Goal: Task Accomplishment & Management: Manage account settings

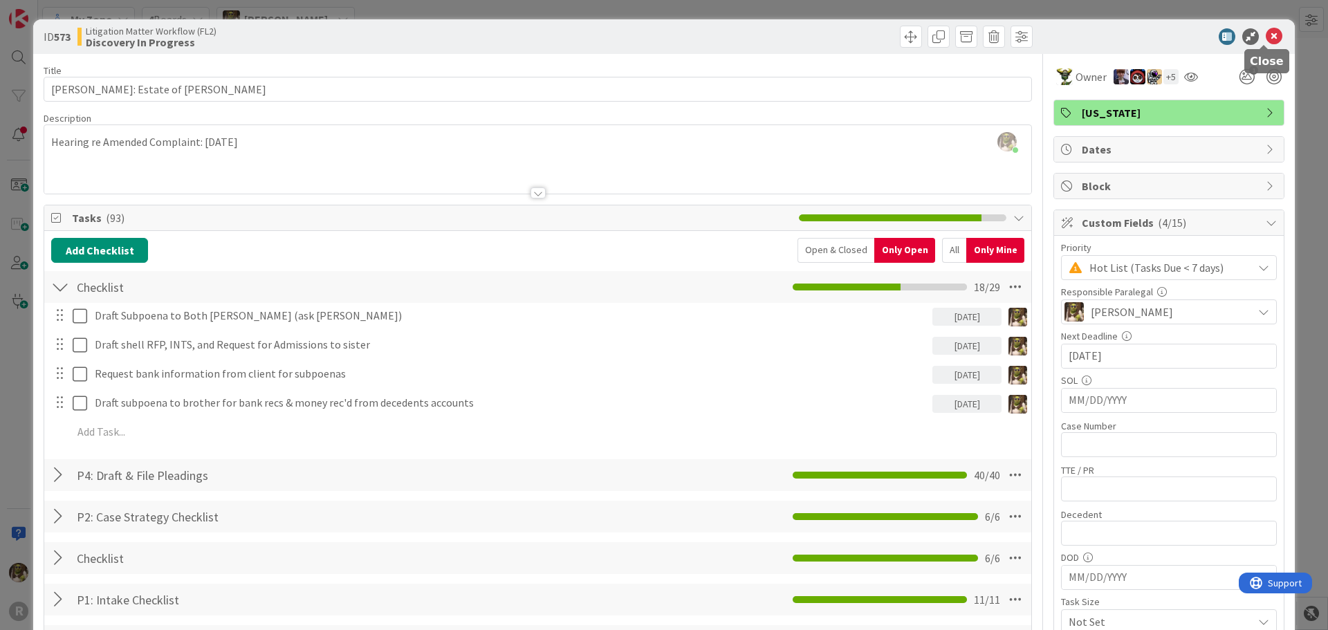
click at [1266, 34] on icon at bounding box center [1274, 36] width 17 height 17
click at [1267, 30] on icon at bounding box center [1274, 36] width 17 height 17
click at [1266, 35] on icon at bounding box center [1274, 36] width 17 height 17
click at [1266, 33] on icon at bounding box center [1274, 36] width 17 height 17
click at [1266, 42] on icon at bounding box center [1274, 36] width 17 height 17
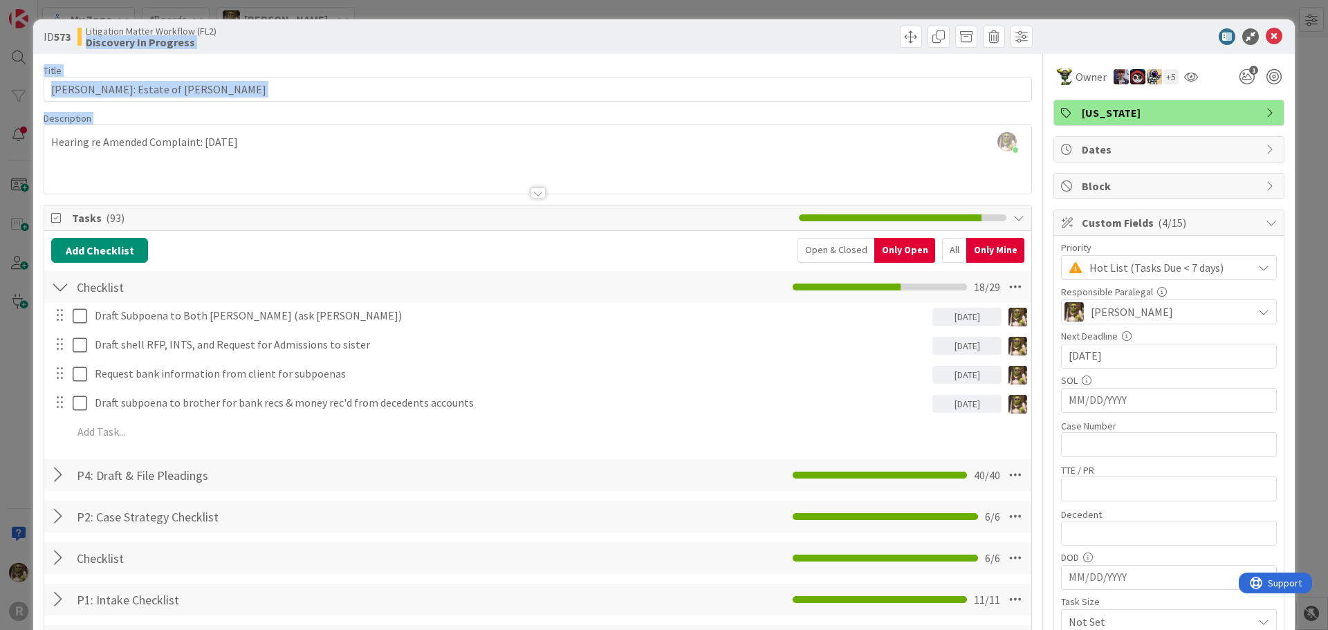
drag, startPoint x: 267, startPoint y: 47, endPoint x: 223, endPoint y: 135, distance: 98.4
drag, startPoint x: 637, startPoint y: 91, endPoint x: 484, endPoint y: 52, distance: 158.4
click at [637, 89] on input "[PERSON_NAME]: Estate of [PERSON_NAME]" at bounding box center [538, 89] width 989 height 25
click at [325, 47] on div "ID 573 Litigation Matter Workflow (FL2) Discovery In Progress" at bounding box center [664, 36] width 1262 height 35
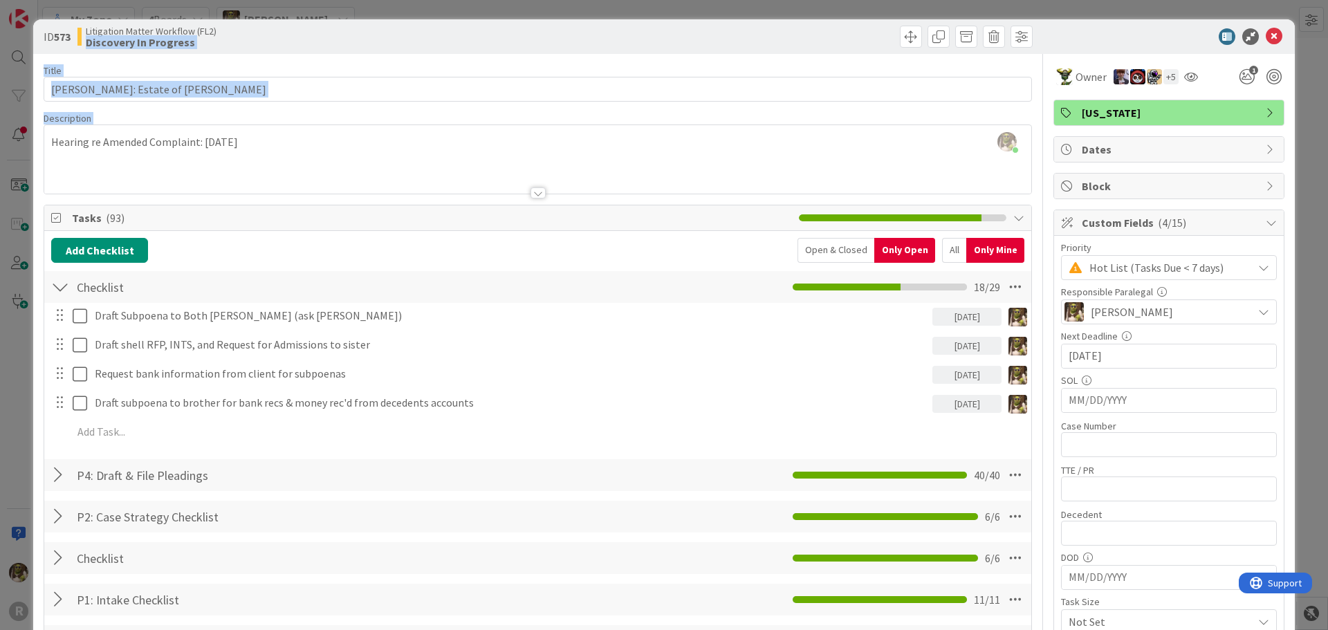
click at [1266, 35] on icon at bounding box center [1274, 36] width 17 height 17
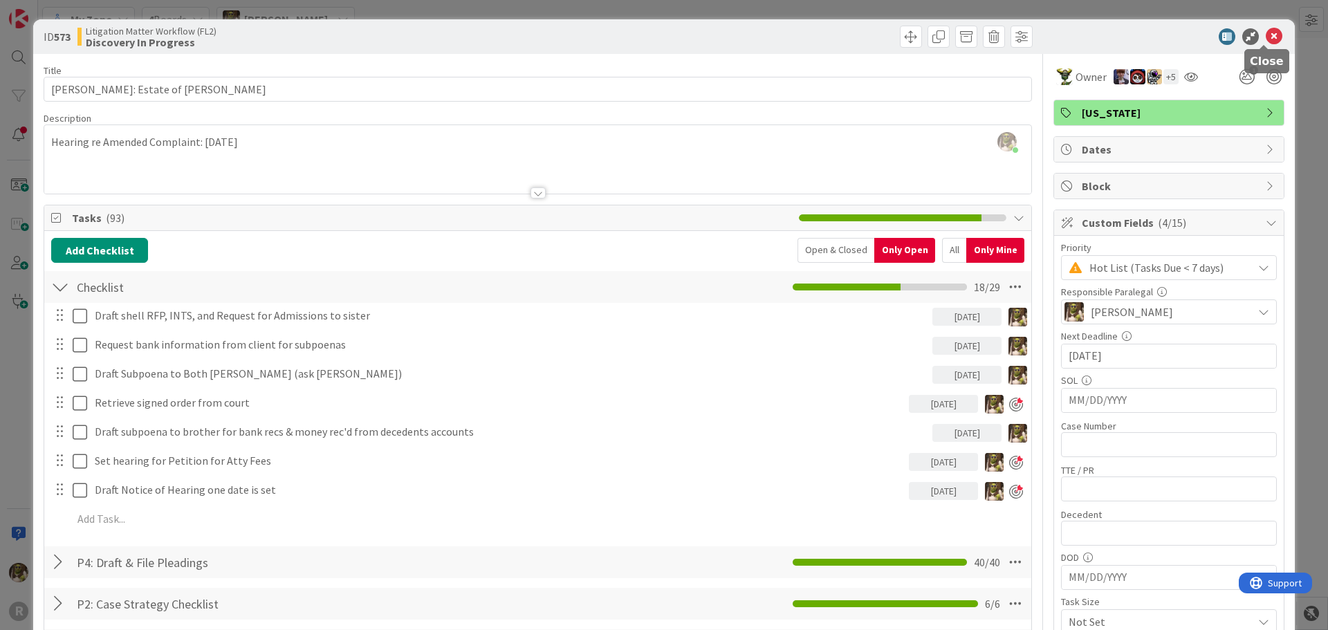
click at [1267, 33] on icon at bounding box center [1274, 36] width 17 height 17
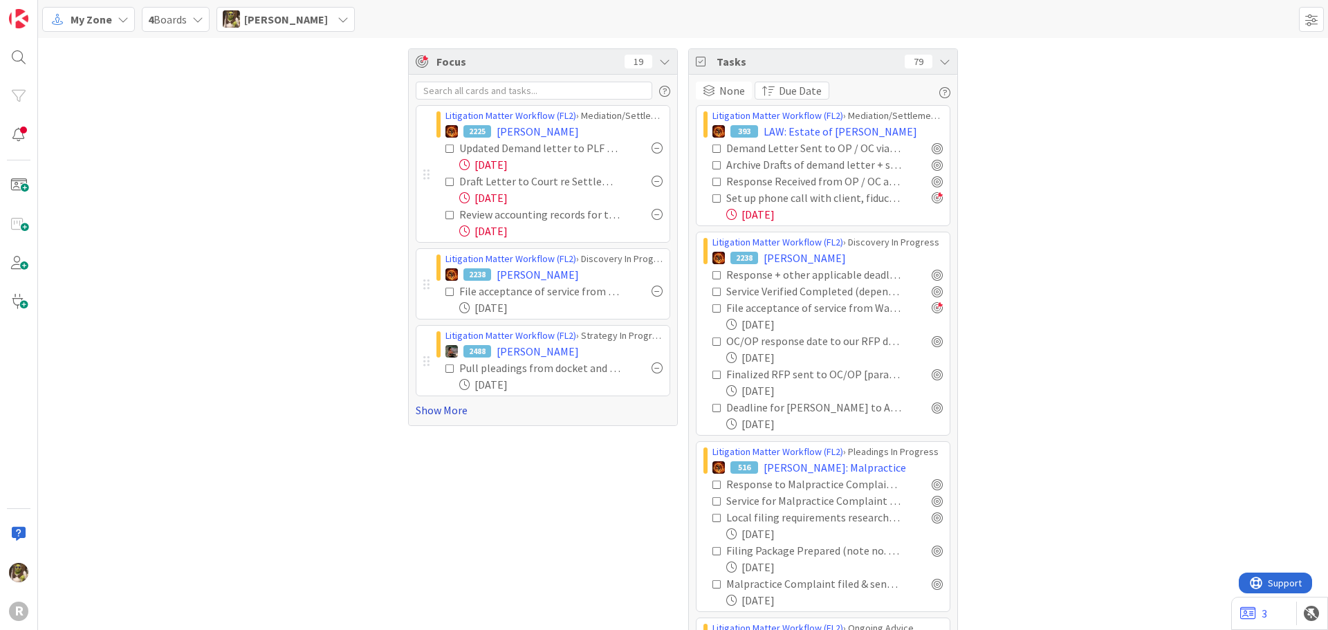
click at [447, 410] on link "Show More" at bounding box center [543, 410] width 255 height 17
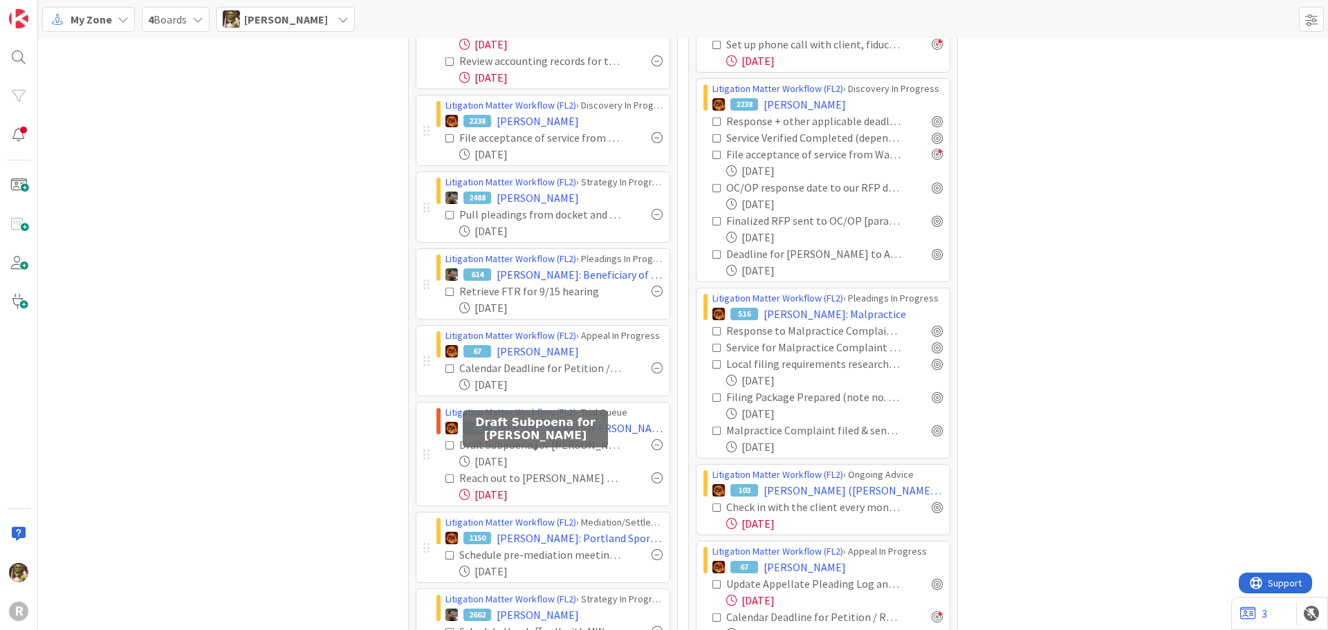
scroll to position [138, 0]
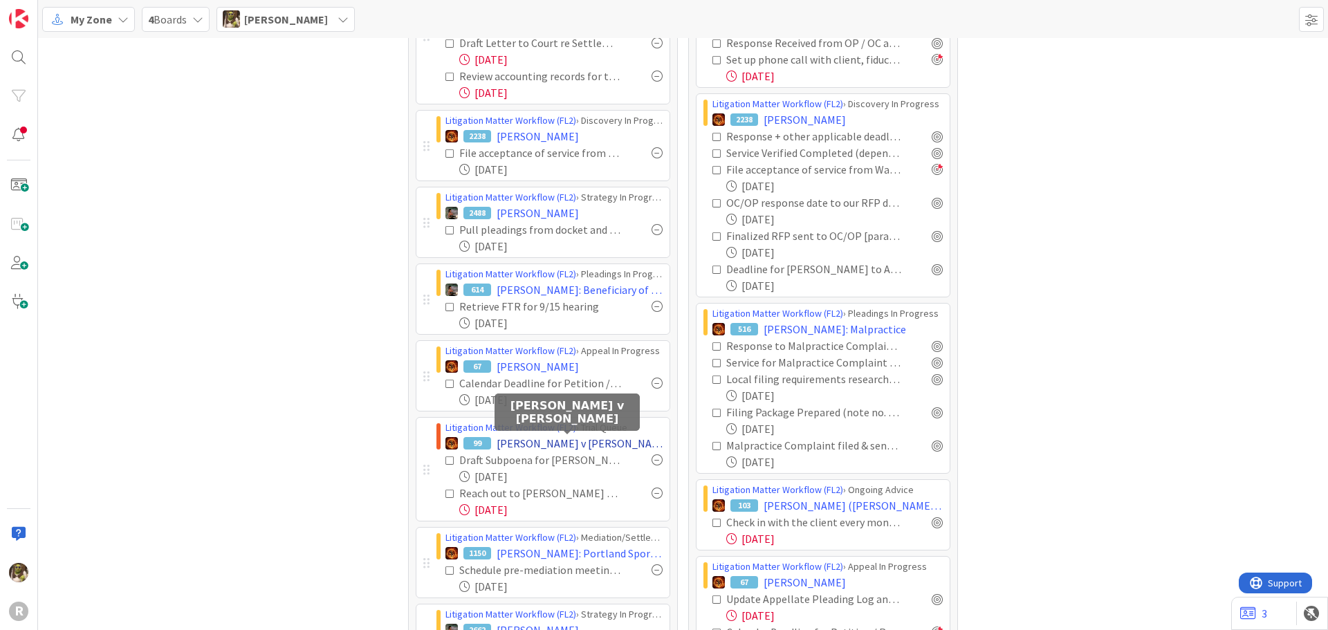
click at [589, 441] on span "[PERSON_NAME] v [PERSON_NAME]" at bounding box center [580, 443] width 166 height 17
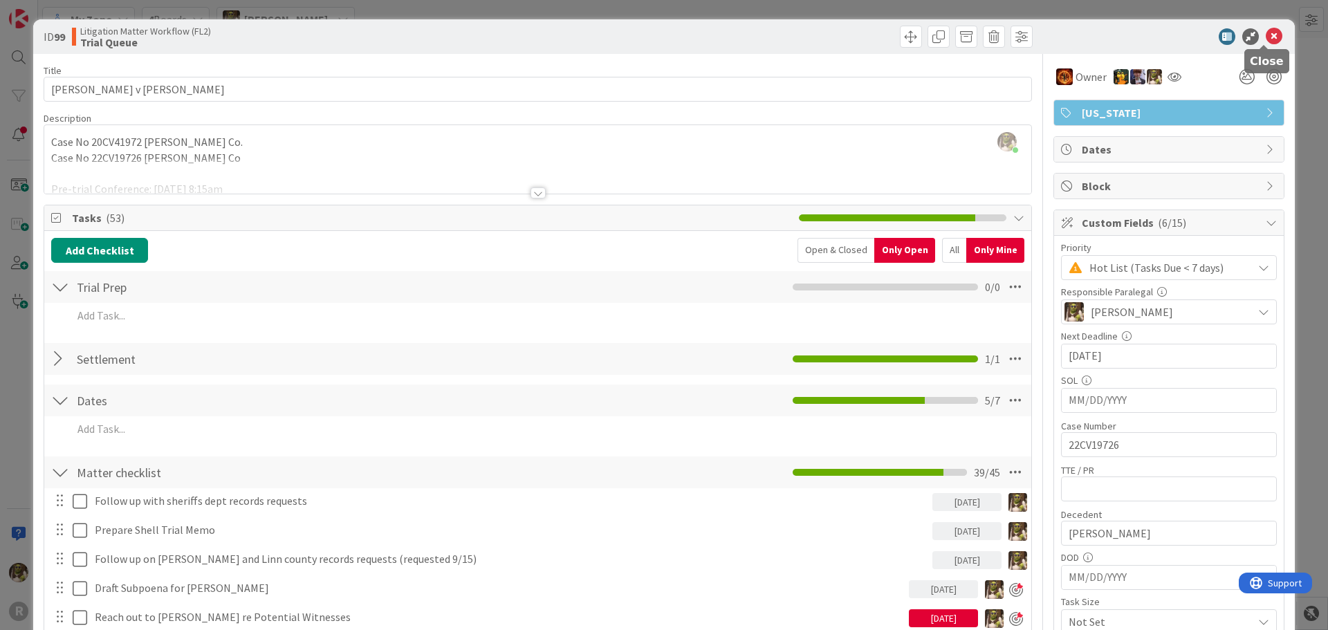
click at [1269, 31] on icon at bounding box center [1274, 36] width 17 height 17
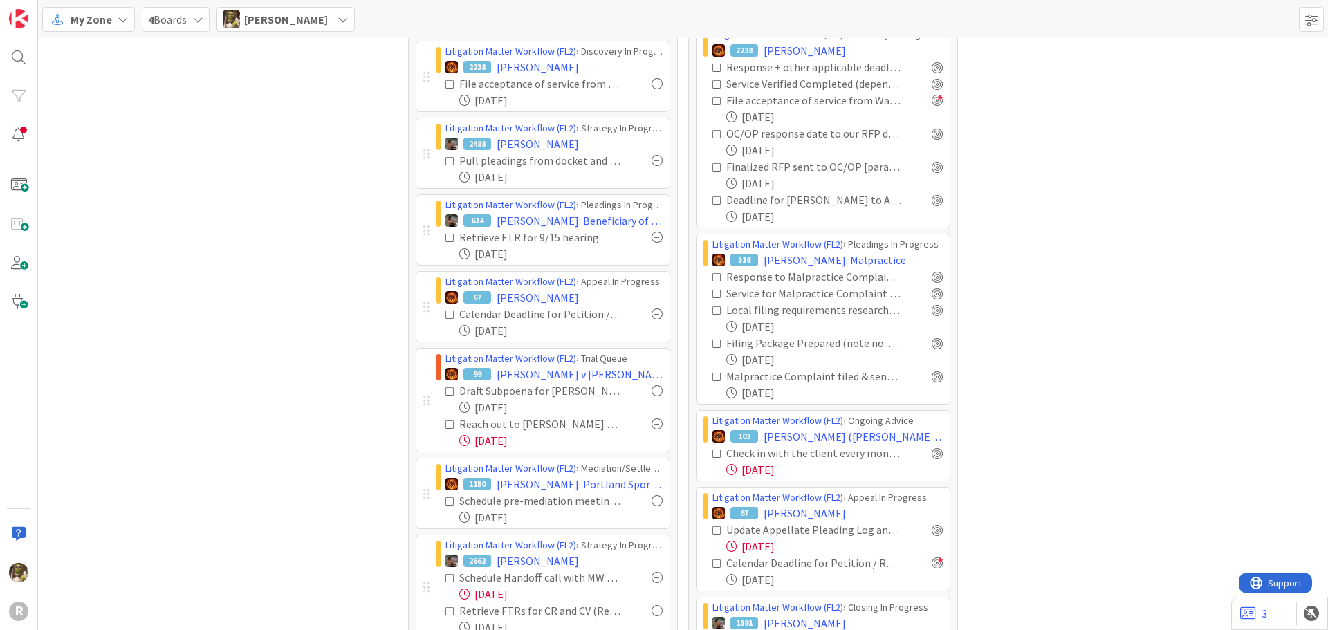
scroll to position [277, 0]
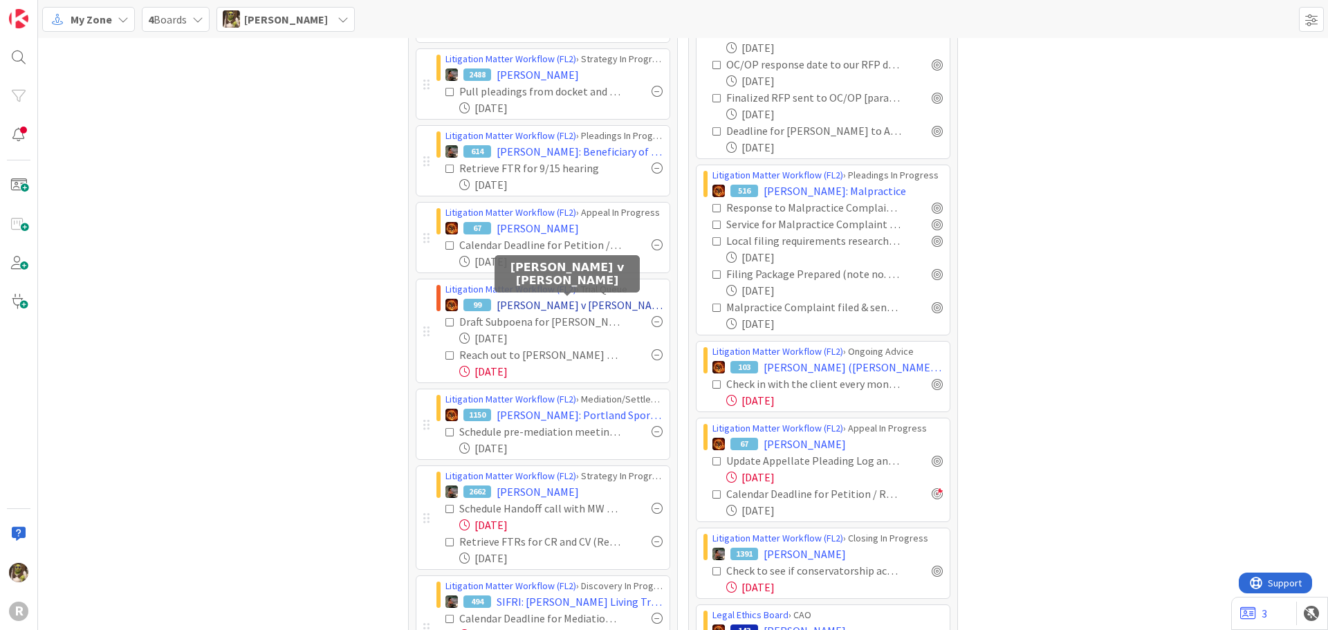
click at [564, 305] on span "[PERSON_NAME] v [PERSON_NAME]" at bounding box center [580, 305] width 166 height 17
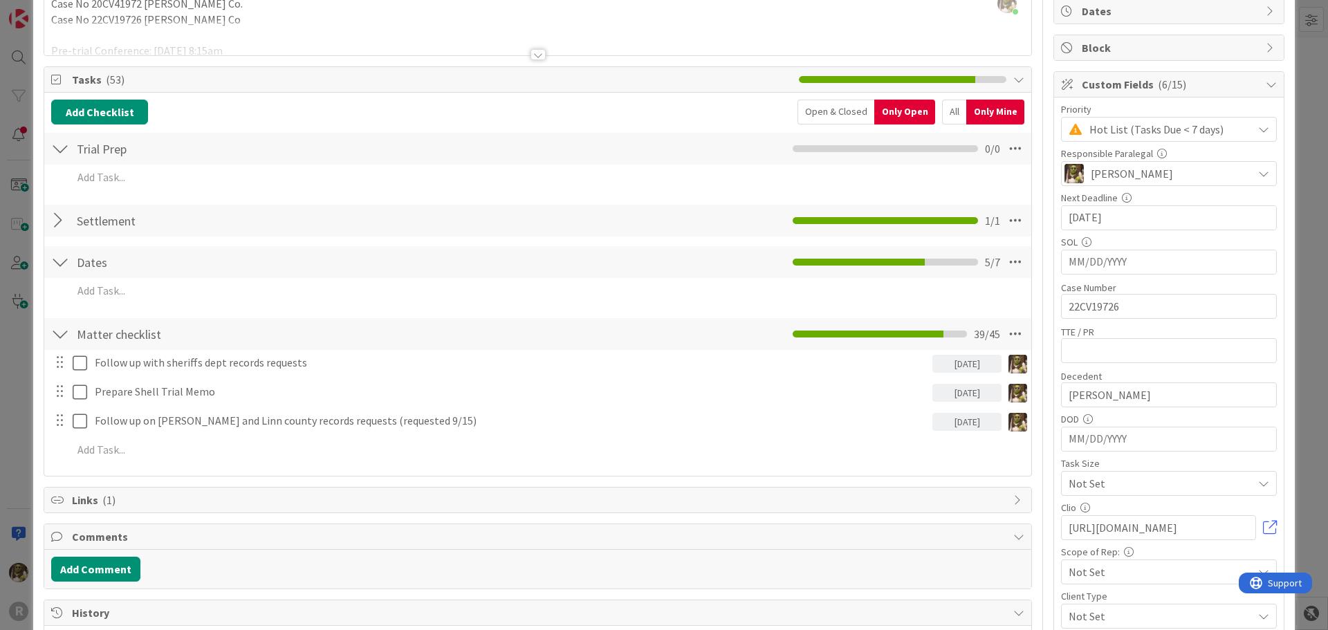
click at [57, 217] on div at bounding box center [60, 220] width 18 height 25
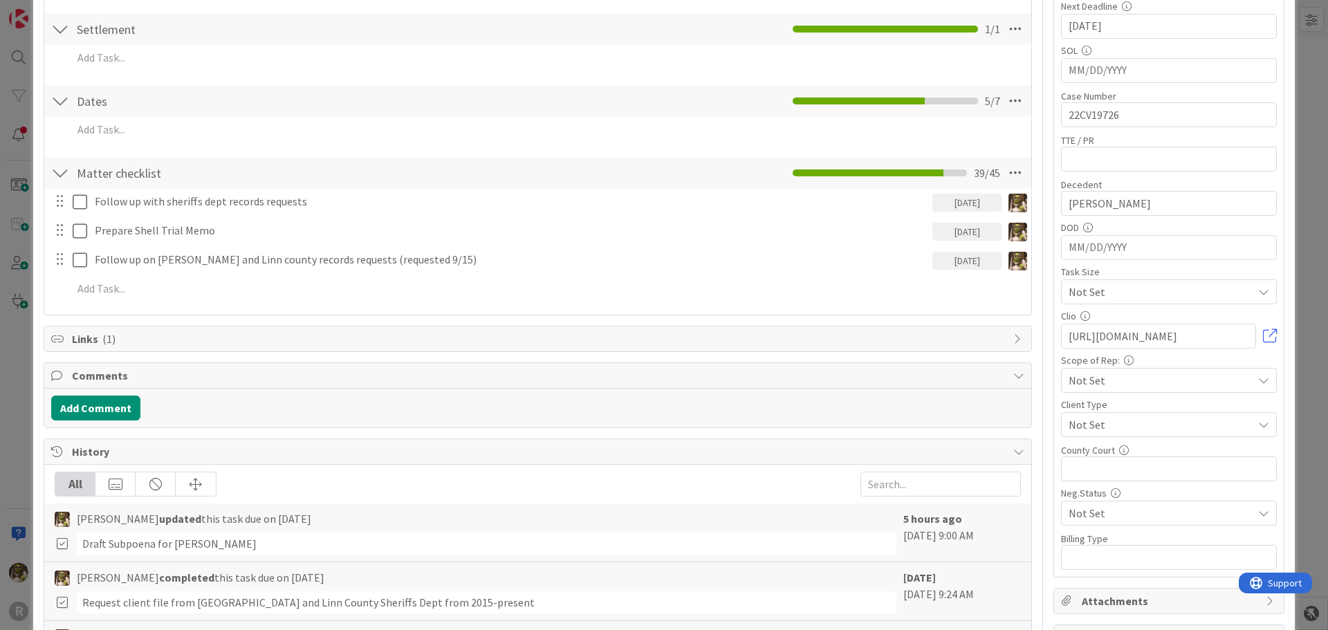
scroll to position [346, 0]
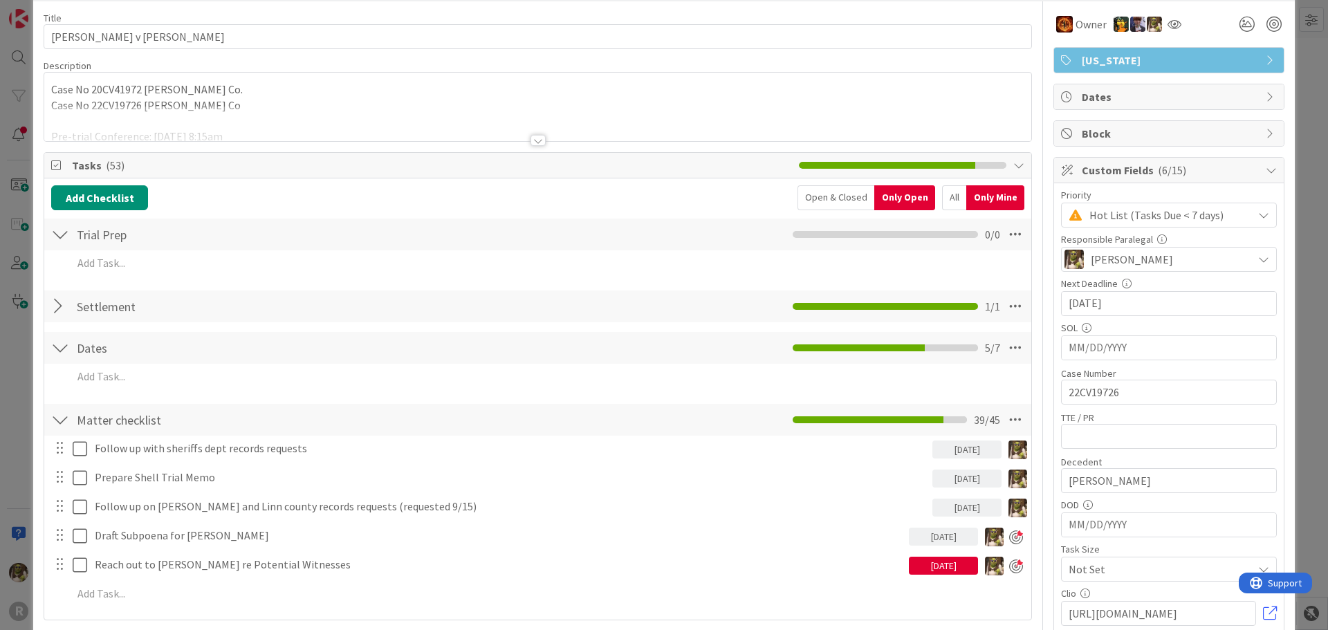
scroll to position [138, 0]
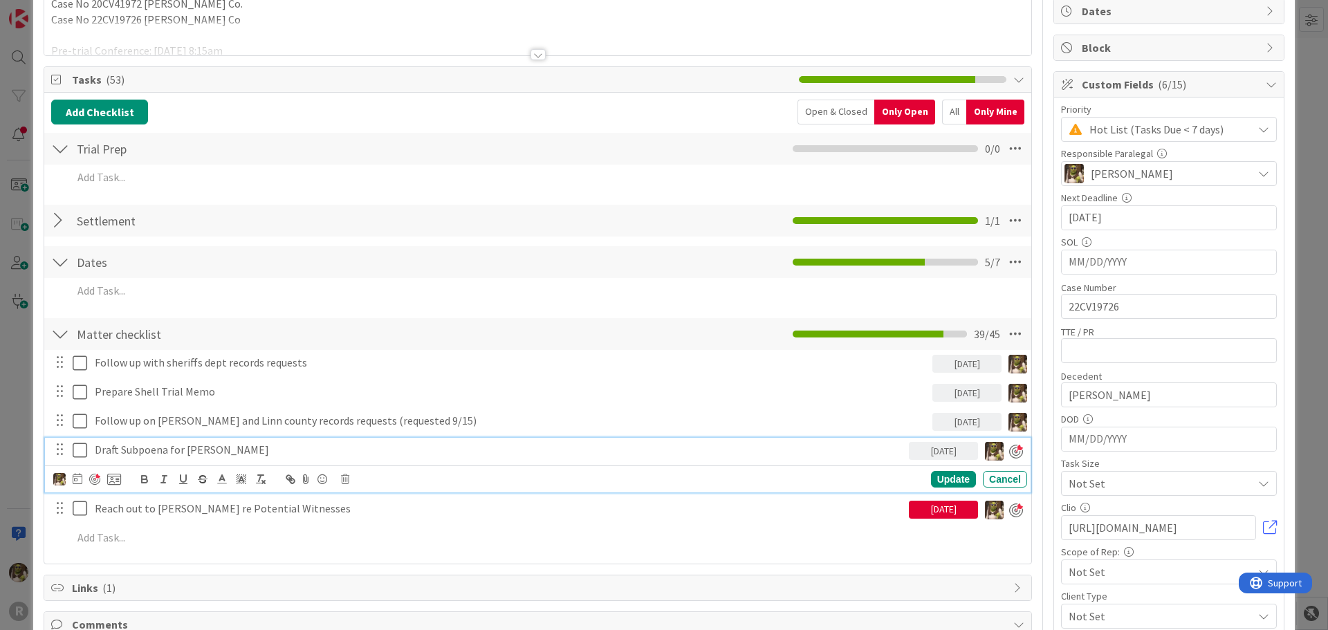
click at [226, 454] on p "Draft Subpoena for [PERSON_NAME]" at bounding box center [499, 450] width 809 height 16
click at [77, 477] on icon at bounding box center [78, 478] width 10 height 11
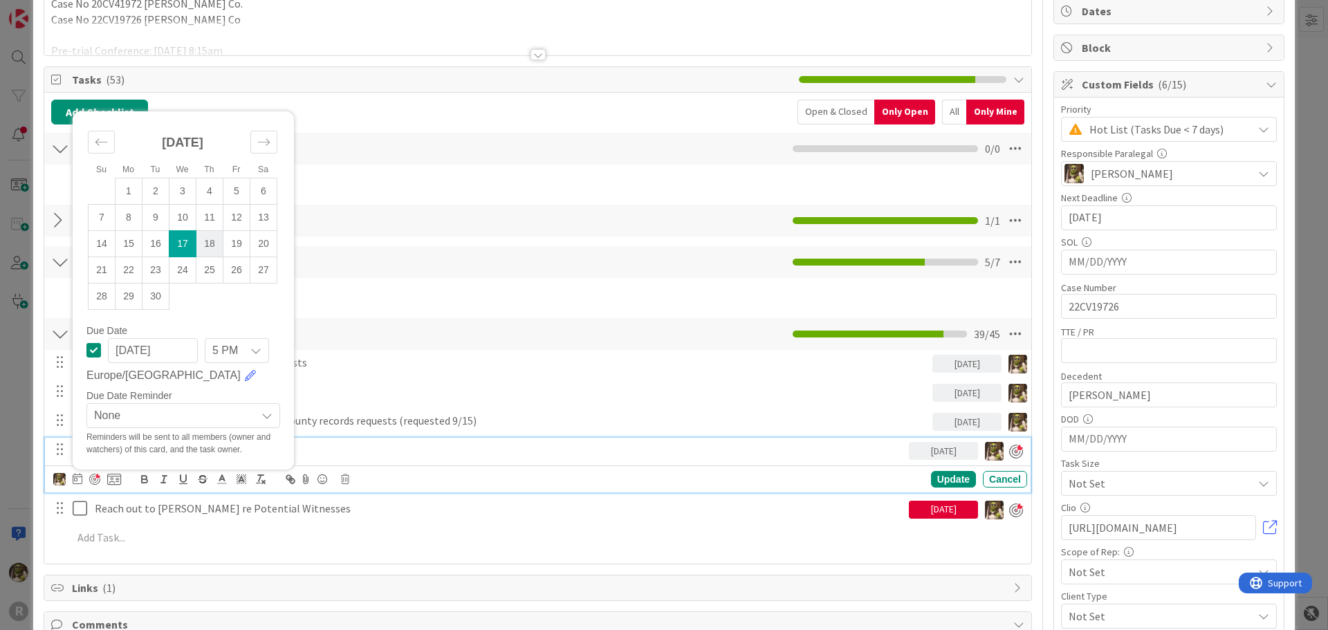
click at [214, 238] on td "18" at bounding box center [209, 243] width 27 height 26
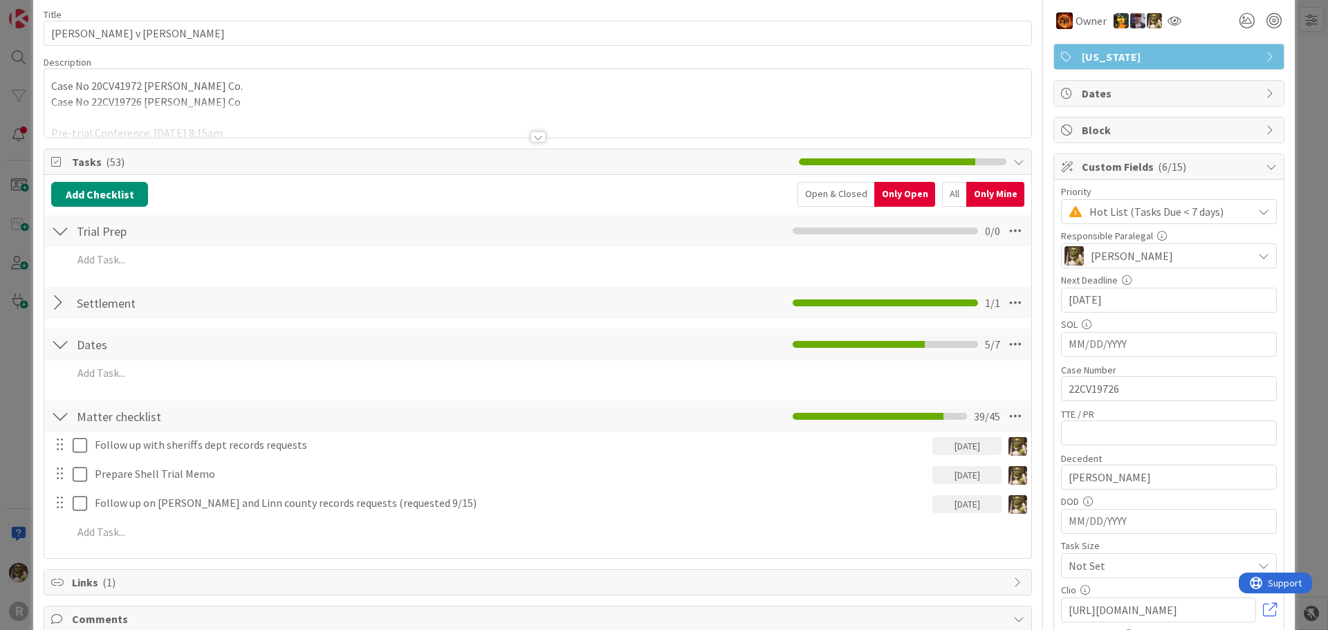
scroll to position [0, 0]
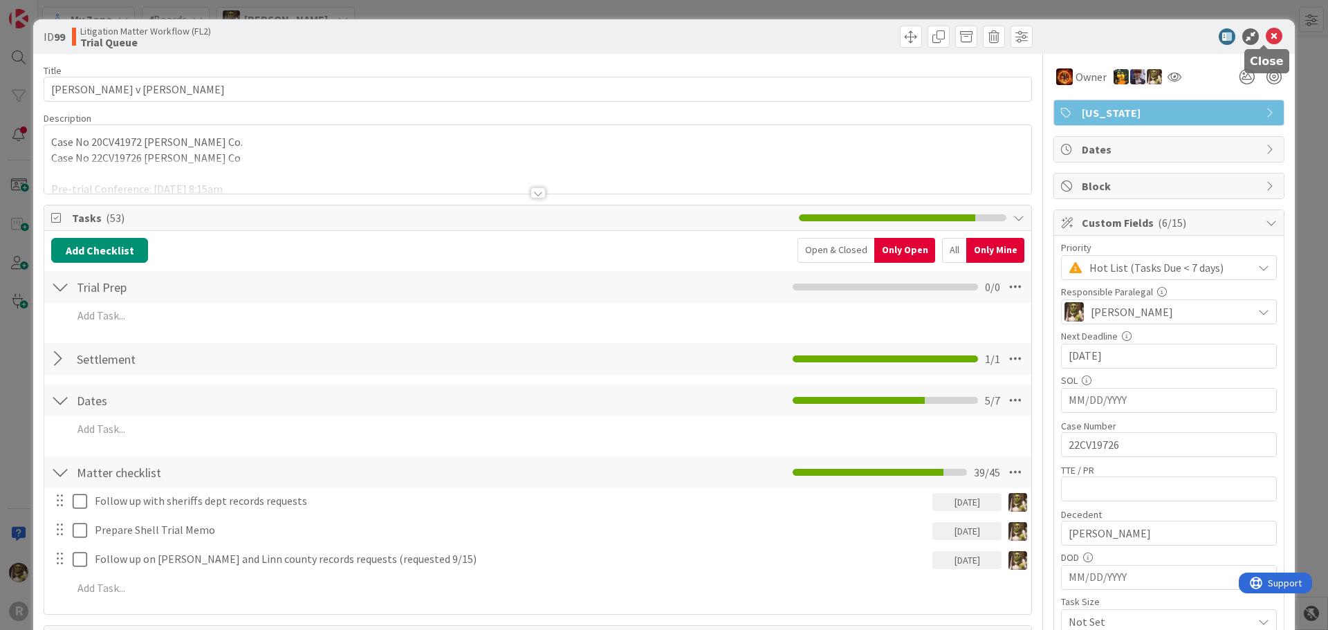
click at [1266, 37] on icon at bounding box center [1274, 36] width 17 height 17
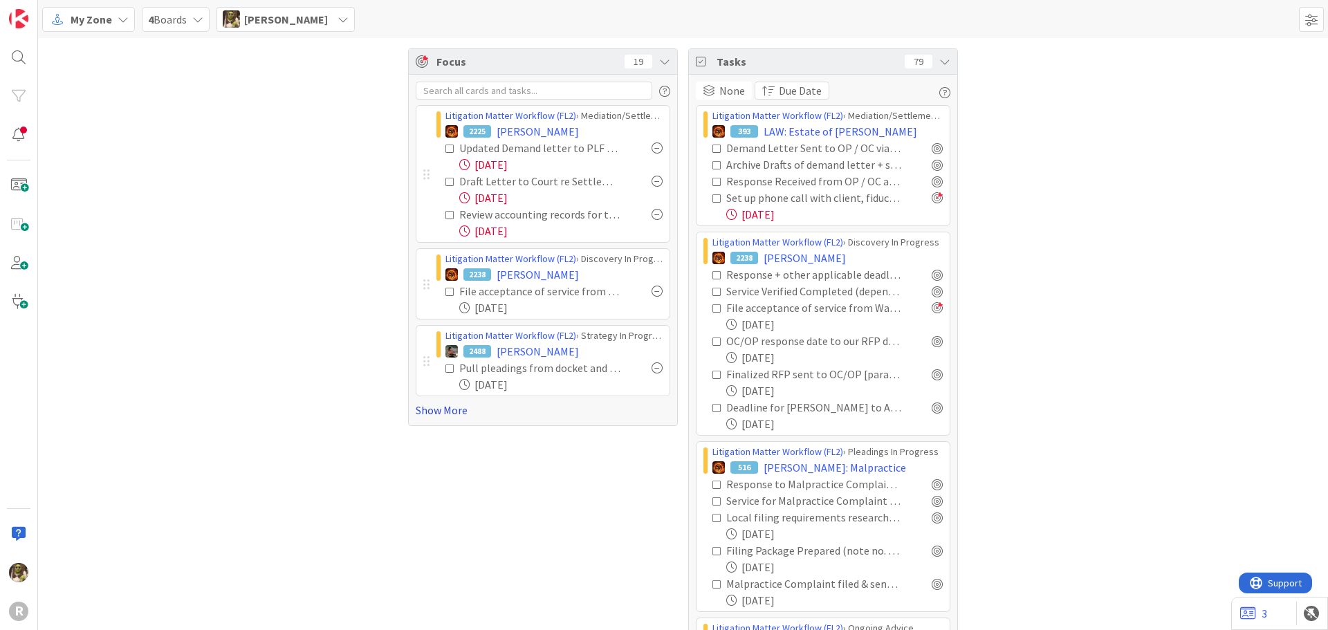
click at [437, 411] on link "Show More" at bounding box center [543, 410] width 255 height 17
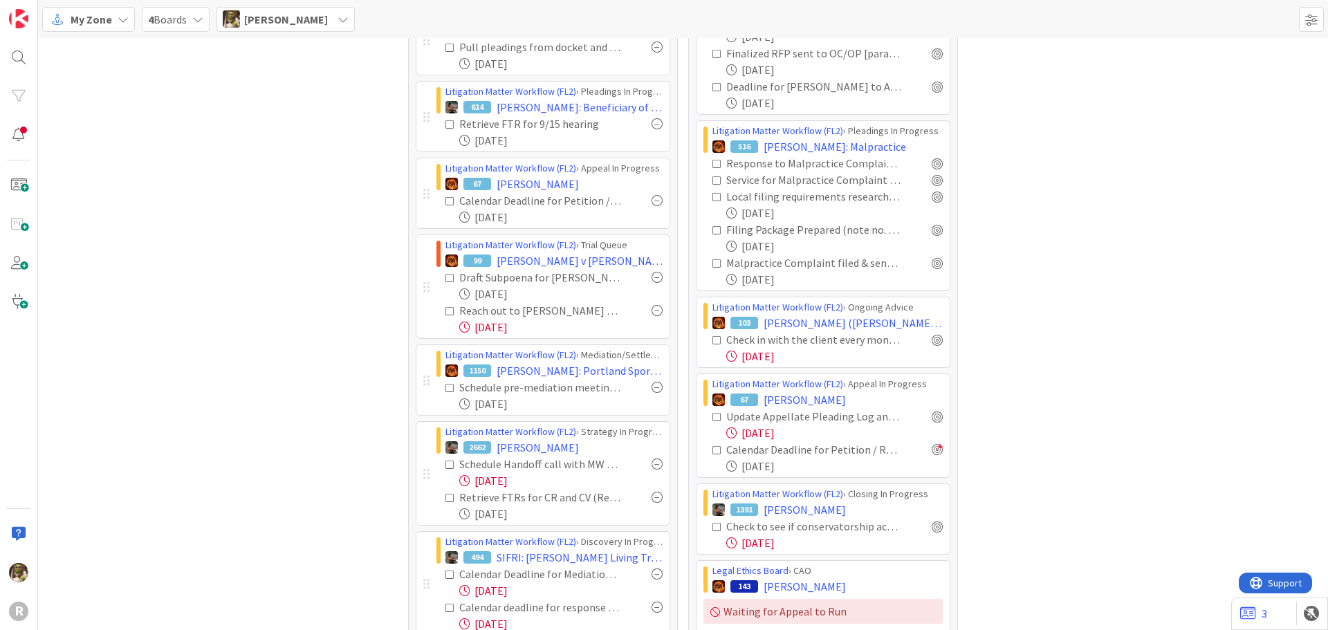
scroll to position [346, 0]
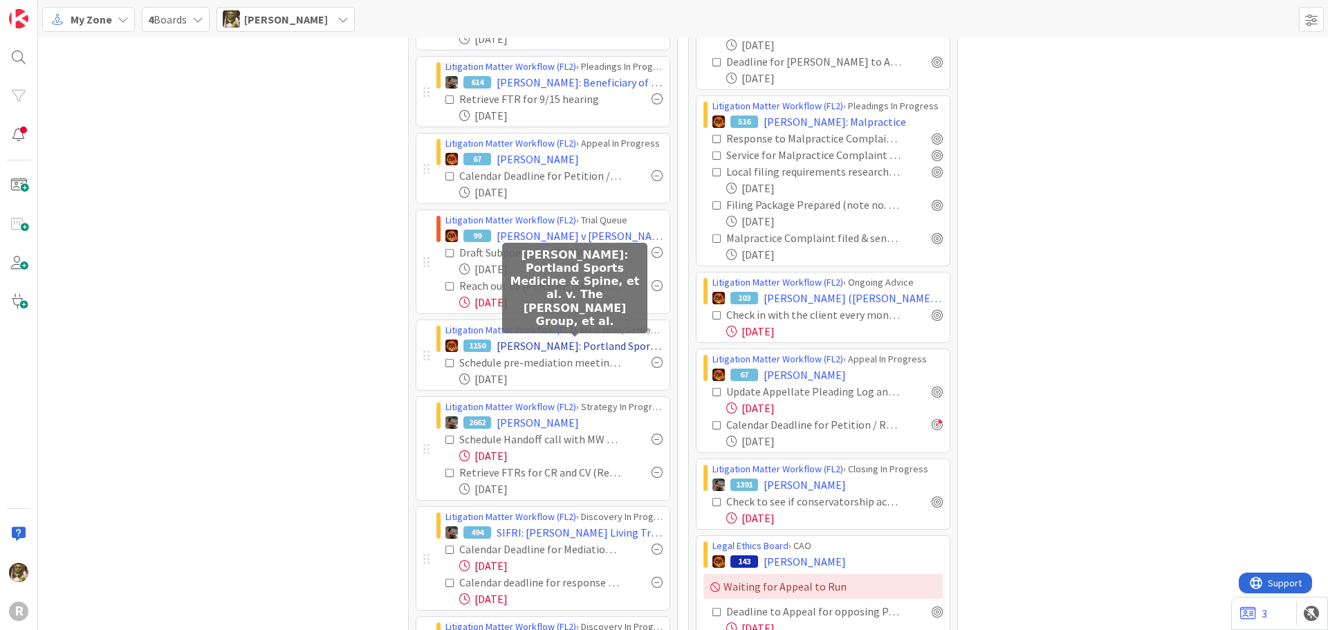
click at [564, 341] on span "[PERSON_NAME]: Portland Sports Medicine & Spine, et al. v. The [PERSON_NAME] Gr…" at bounding box center [580, 346] width 166 height 17
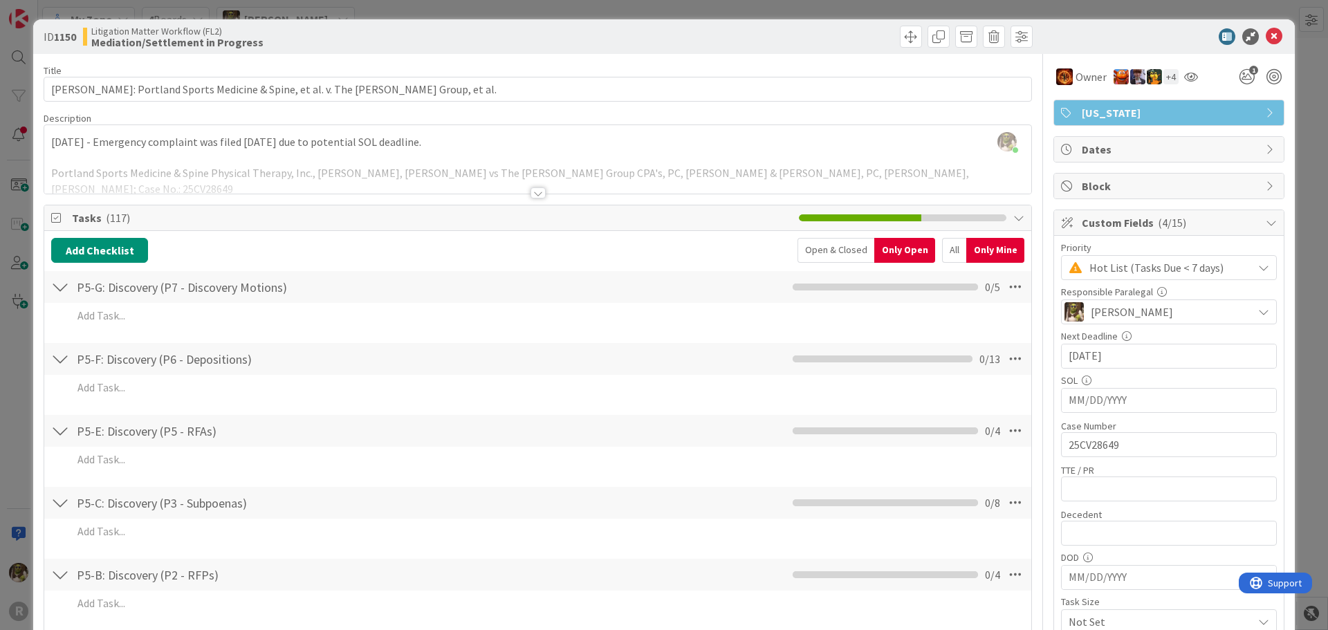
click at [1266, 38] on icon at bounding box center [1274, 36] width 17 height 17
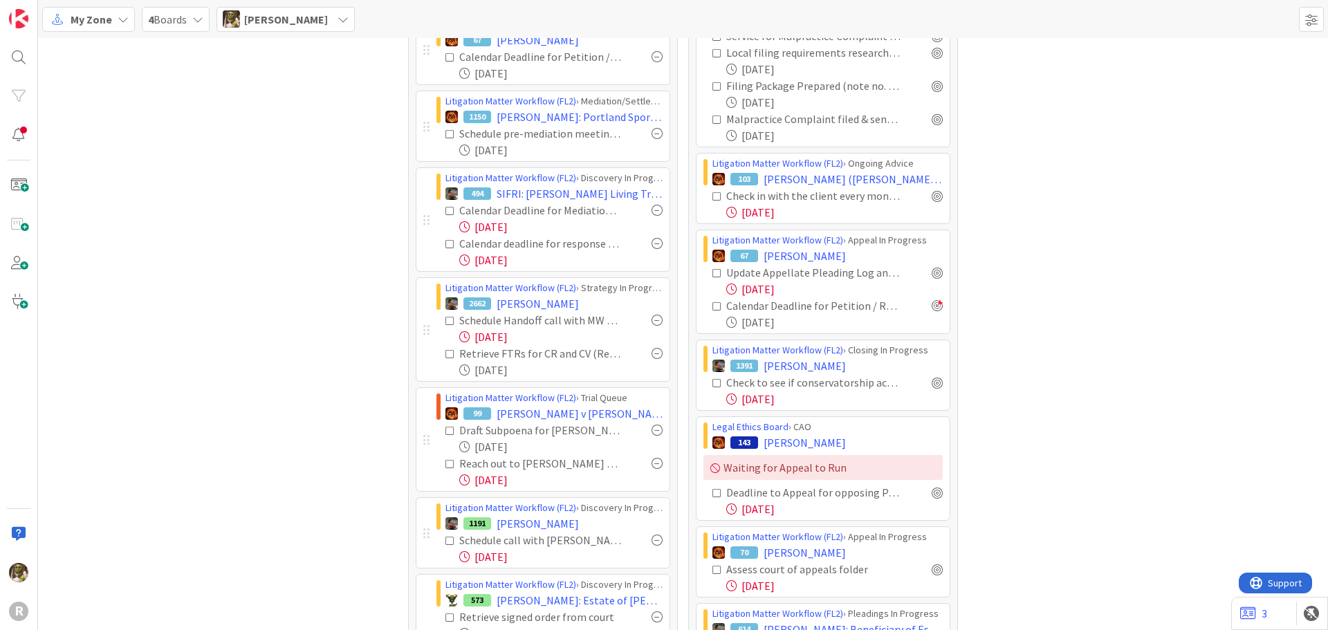
scroll to position [484, 0]
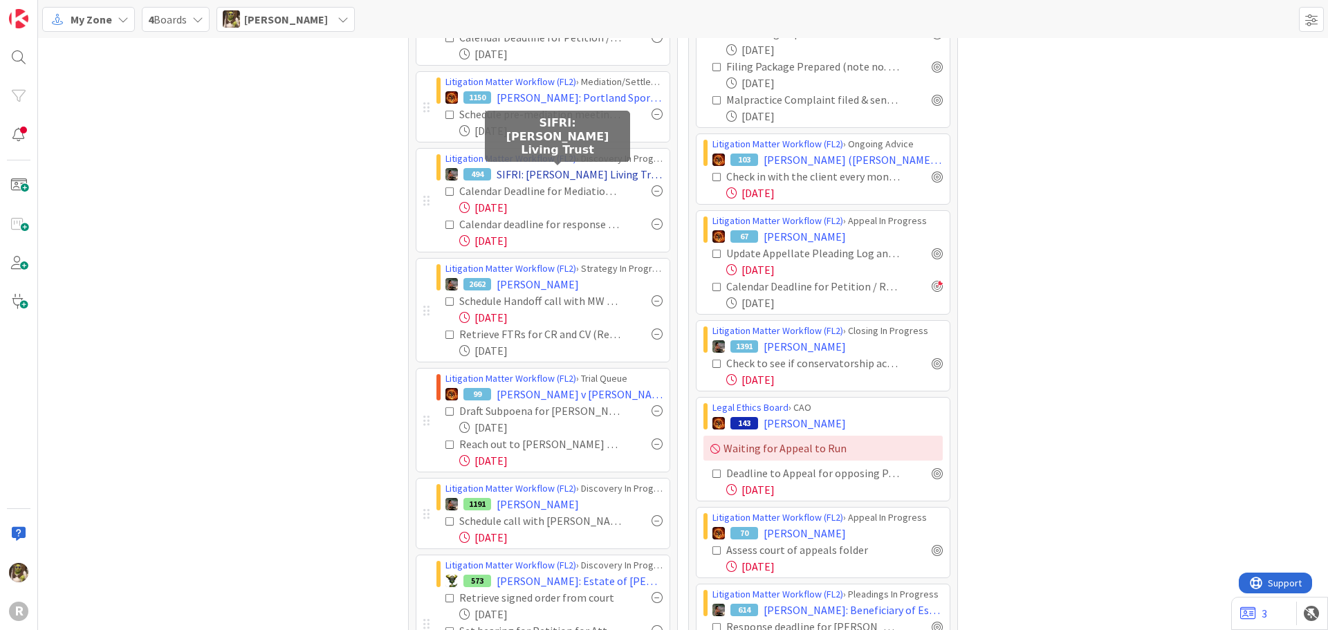
click at [588, 174] on span "SIFRI: [PERSON_NAME] Living Trust" at bounding box center [580, 174] width 166 height 17
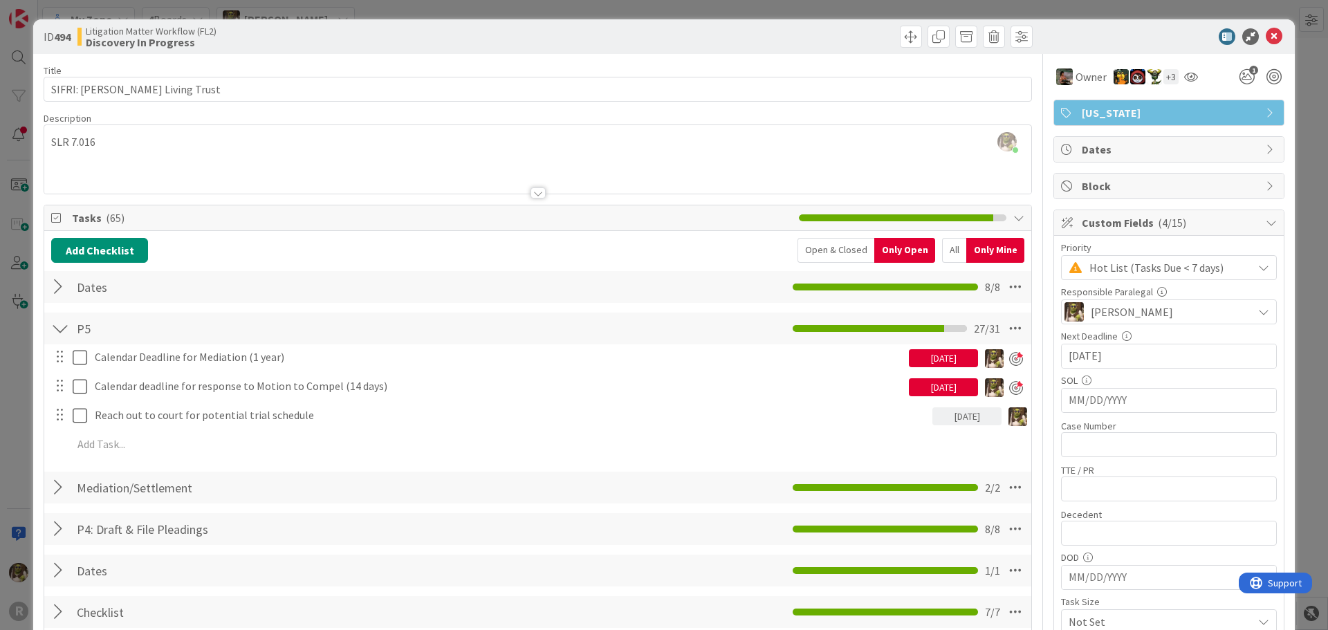
click at [273, 401] on div "Calendar Deadline for Mediation (1 year) 09/16/2025 Update Cancel Calendar dead…" at bounding box center [537, 404] width 973 height 118
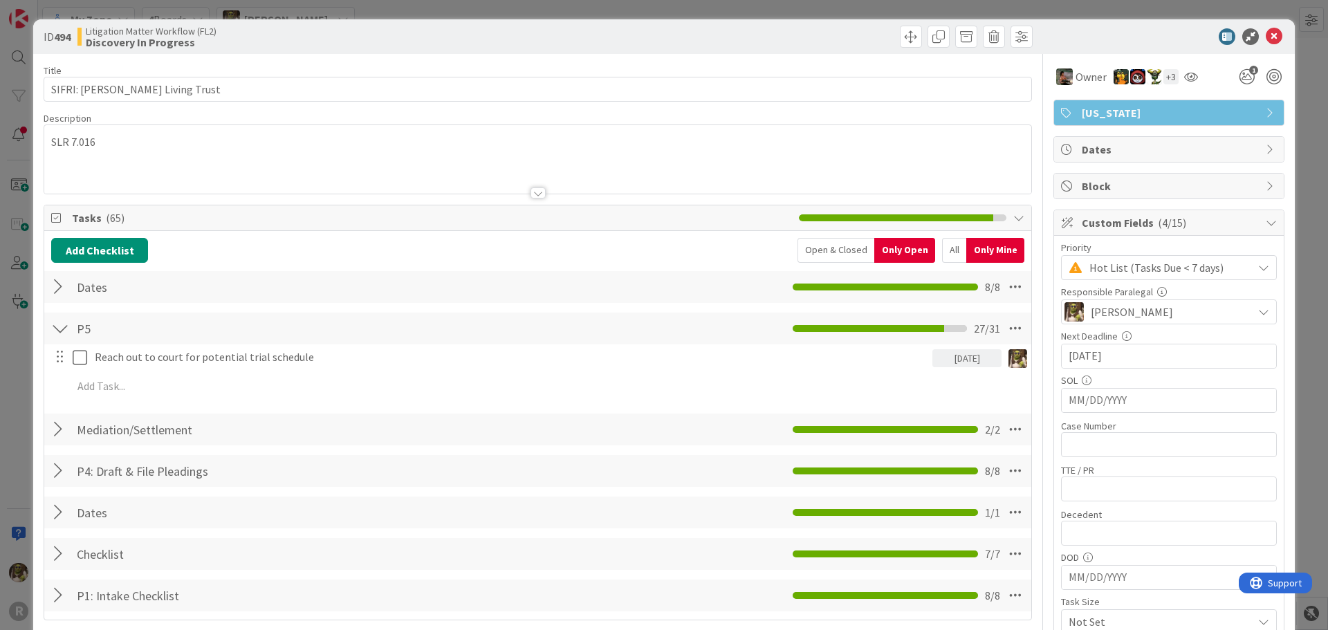
click at [63, 291] on div at bounding box center [60, 287] width 18 height 25
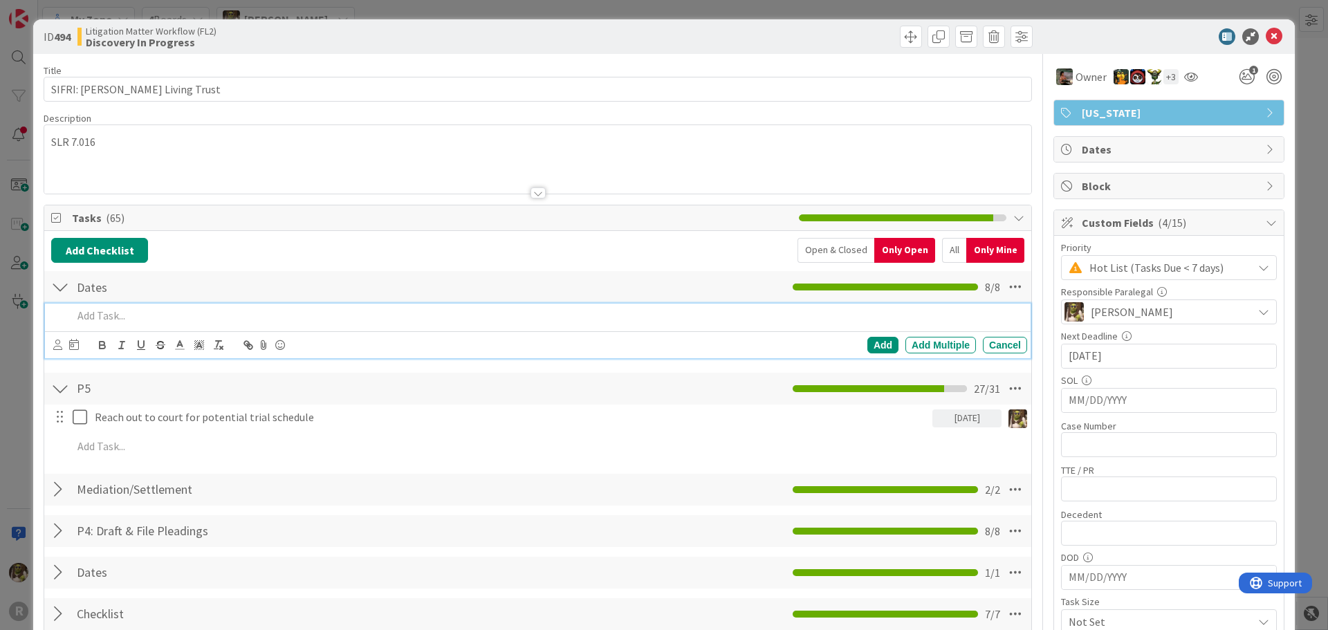
click at [89, 321] on p at bounding box center [547, 316] width 949 height 16
click at [190, 319] on p "Deadline for Defendants response to Motion to Compel: September 29" at bounding box center [547, 316] width 949 height 16
click at [51, 343] on div "Add Add Multiple Cancel" at bounding box center [538, 344] width 986 height 27
click at [55, 345] on icon at bounding box center [57, 345] width 9 height 10
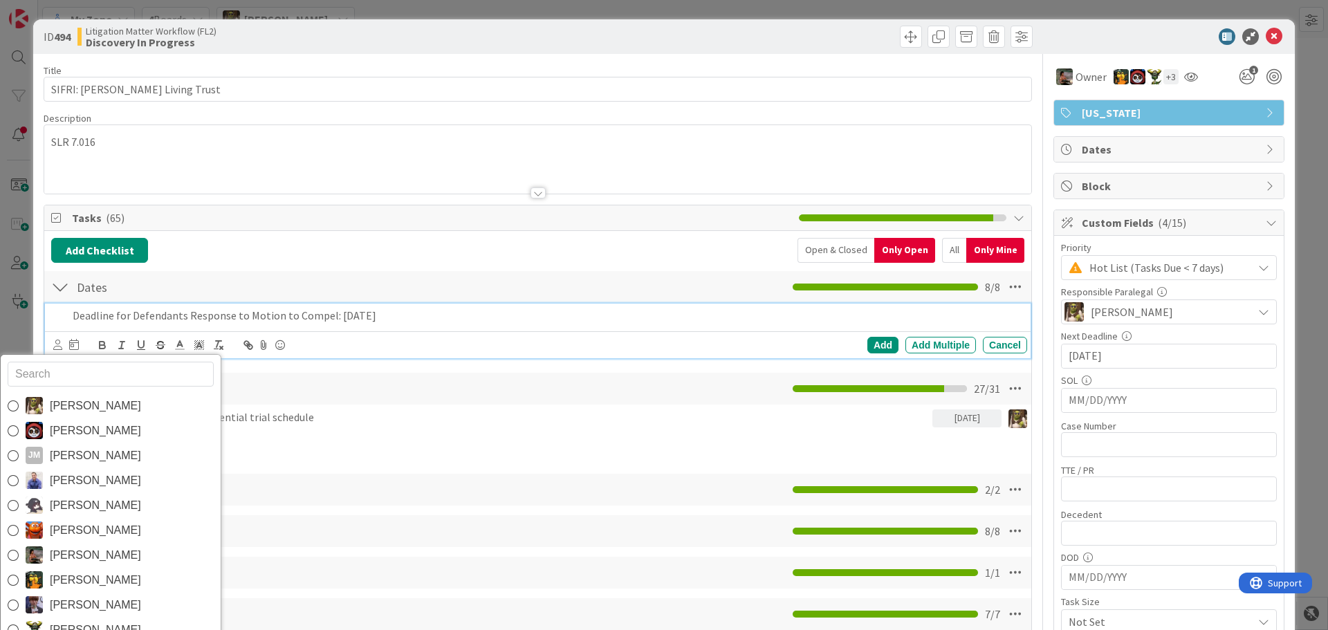
drag, startPoint x: 15, startPoint y: 556, endPoint x: 30, endPoint y: 542, distance: 20.6
click at [15, 556] on icon at bounding box center [13, 555] width 11 height 21
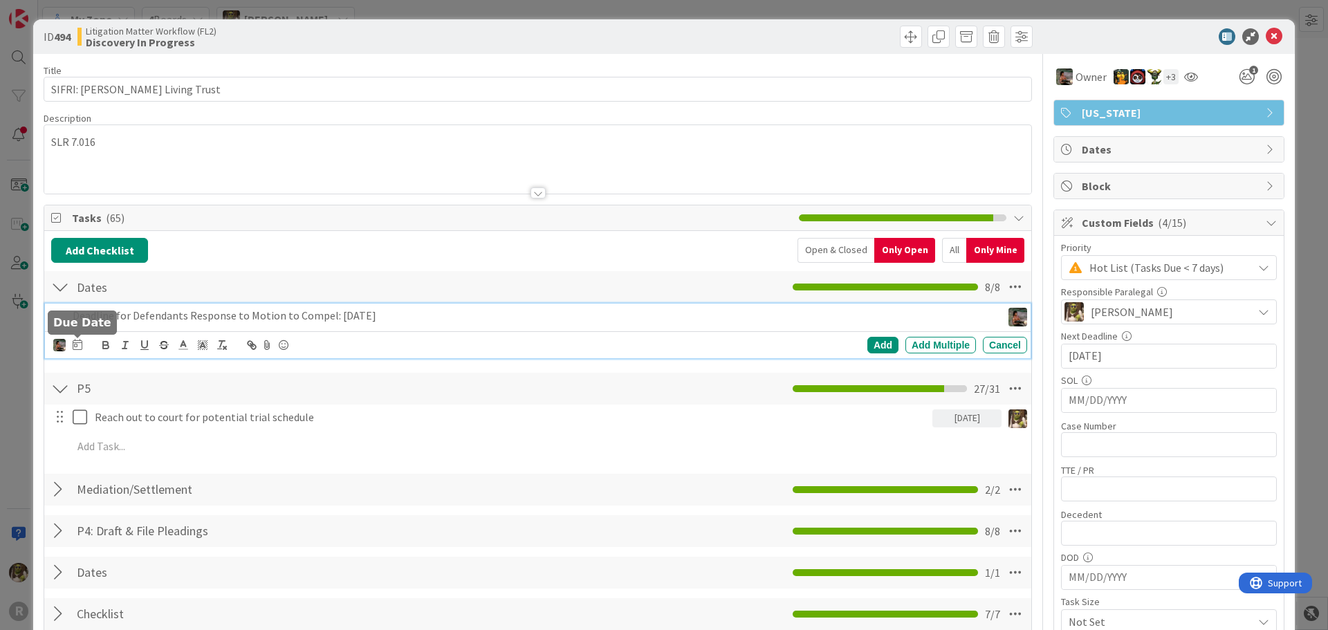
click at [77, 348] on icon at bounding box center [78, 344] width 10 height 11
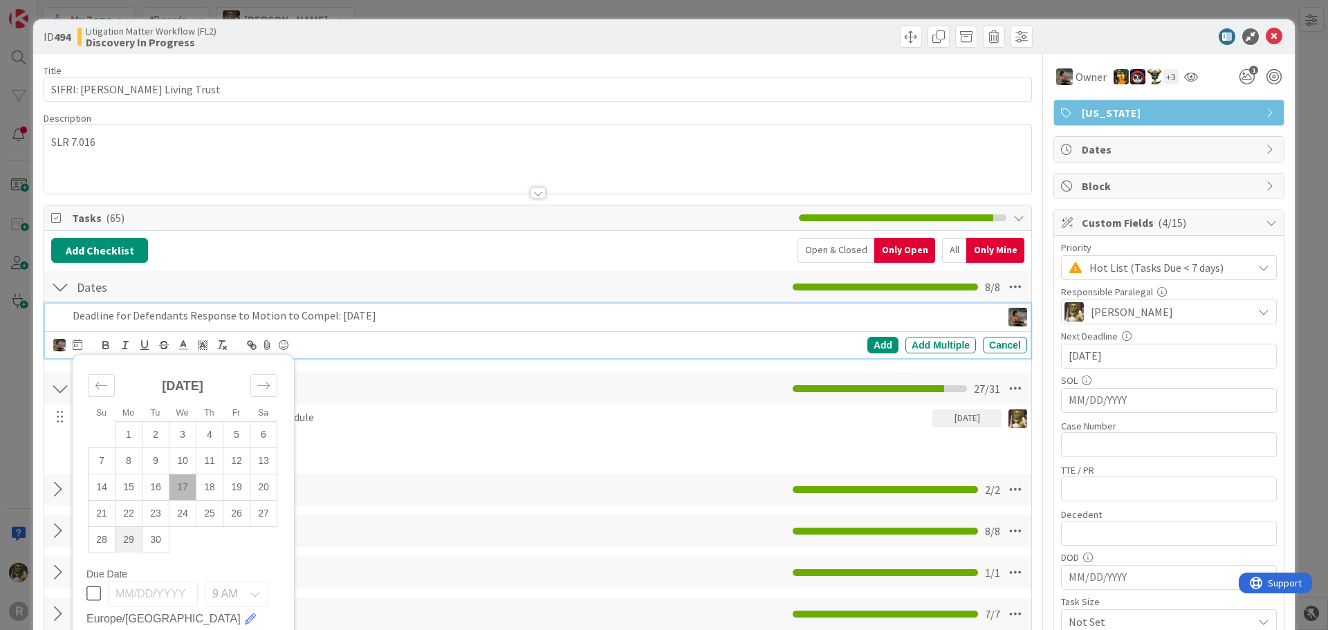
click at [131, 539] on td "29" at bounding box center [129, 539] width 27 height 26
click at [874, 341] on div "Add" at bounding box center [883, 345] width 31 height 17
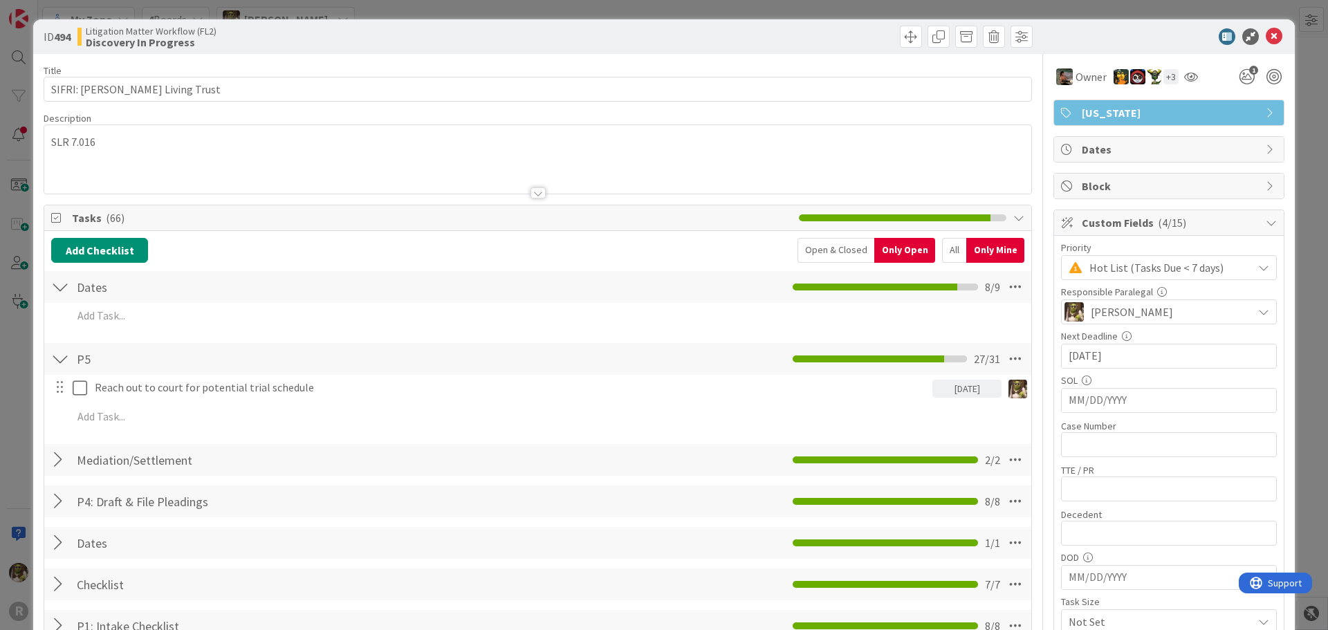
click at [86, 162] on div at bounding box center [537, 175] width 987 height 35
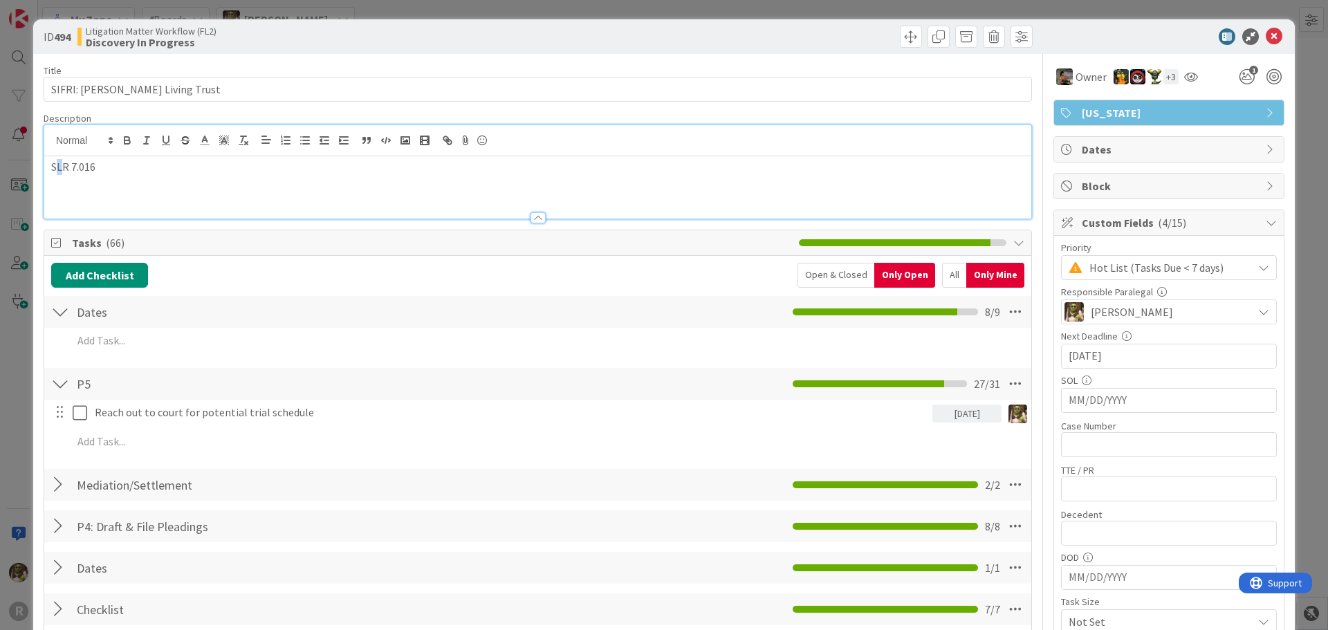
click at [59, 196] on div "SLR 7.016" at bounding box center [537, 187] width 987 height 62
click at [93, 202] on div "SLR 7.016" at bounding box center [537, 187] width 987 height 62
click at [127, 171] on p "SLR 7.016" at bounding box center [537, 167] width 973 height 16
click at [1135, 367] on input "06/24/2025" at bounding box center [1169, 357] width 201 height 24
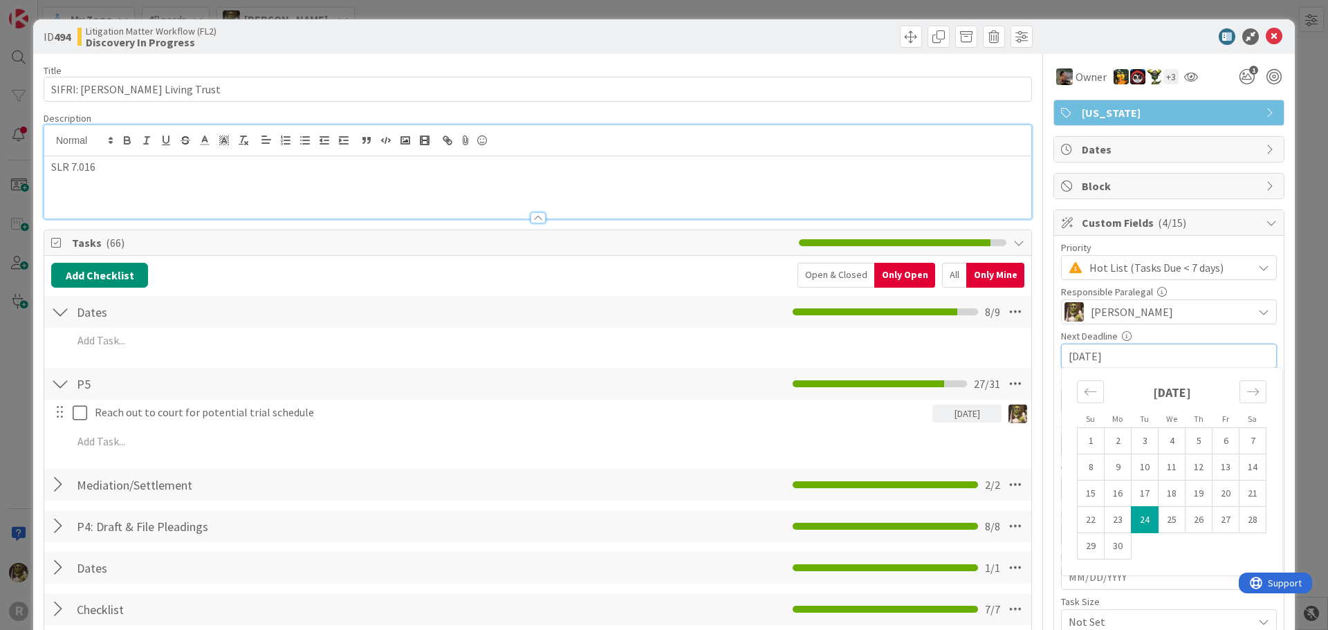
click at [1257, 392] on div "June 2025 1 2 3 4 5 6 7 8 9 10 11 12 13 14 15 16 17 18 19 20 21 22 23 24 25 26 …" at bounding box center [1172, 464] width 208 height 192
click at [1249, 390] on div "Move forward to switch to the next month." at bounding box center [1253, 391] width 27 height 23
click at [1249, 390] on icon "Move forward to switch to the next month." at bounding box center [1253, 391] width 13 height 13
click at [1247, 396] on icon "Move forward to switch to the next month." at bounding box center [1253, 391] width 13 height 13
click at [163, 181] on div "SLR 7.016" at bounding box center [537, 187] width 987 height 62
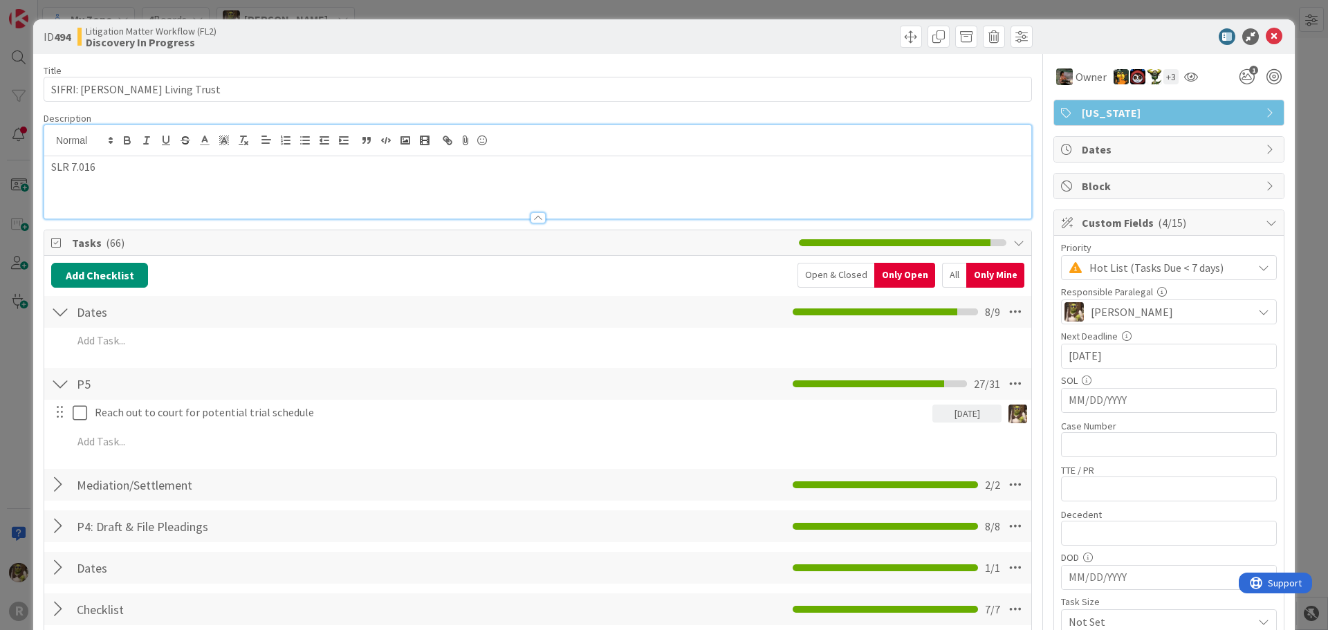
click at [129, 194] on div "SLR 7.016" at bounding box center [537, 187] width 987 height 62
click at [1266, 43] on icon at bounding box center [1274, 36] width 17 height 17
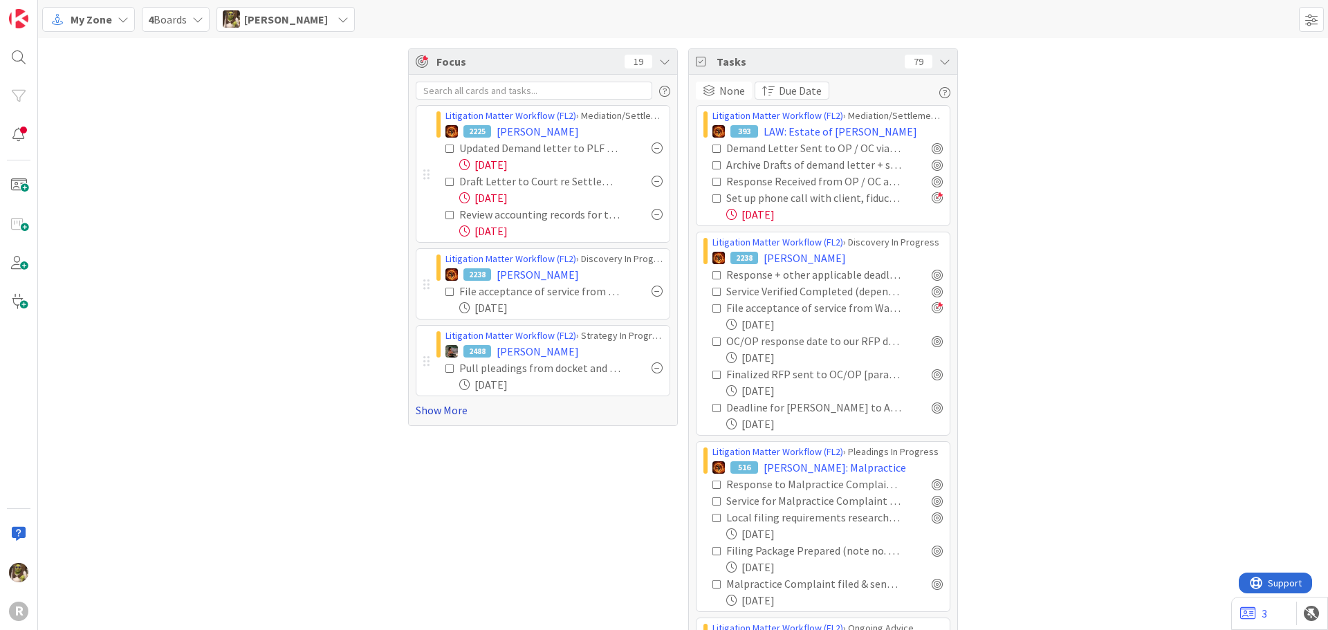
click at [450, 414] on link "Show More" at bounding box center [543, 410] width 255 height 17
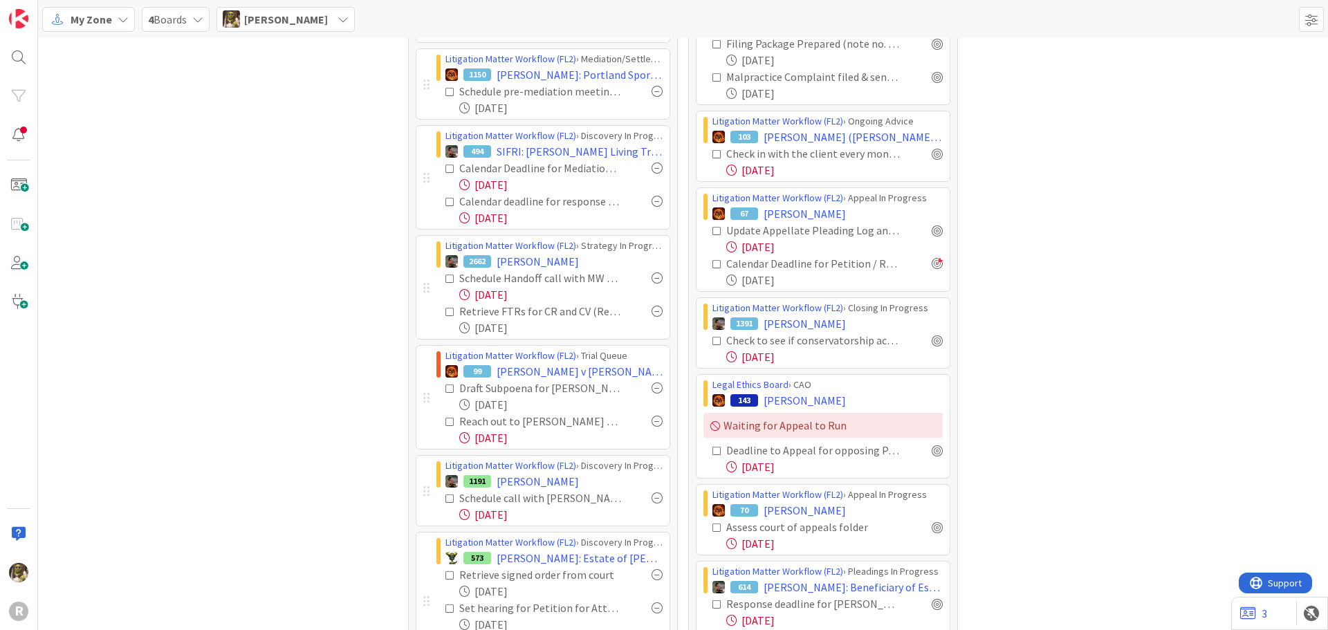
scroll to position [484, 0]
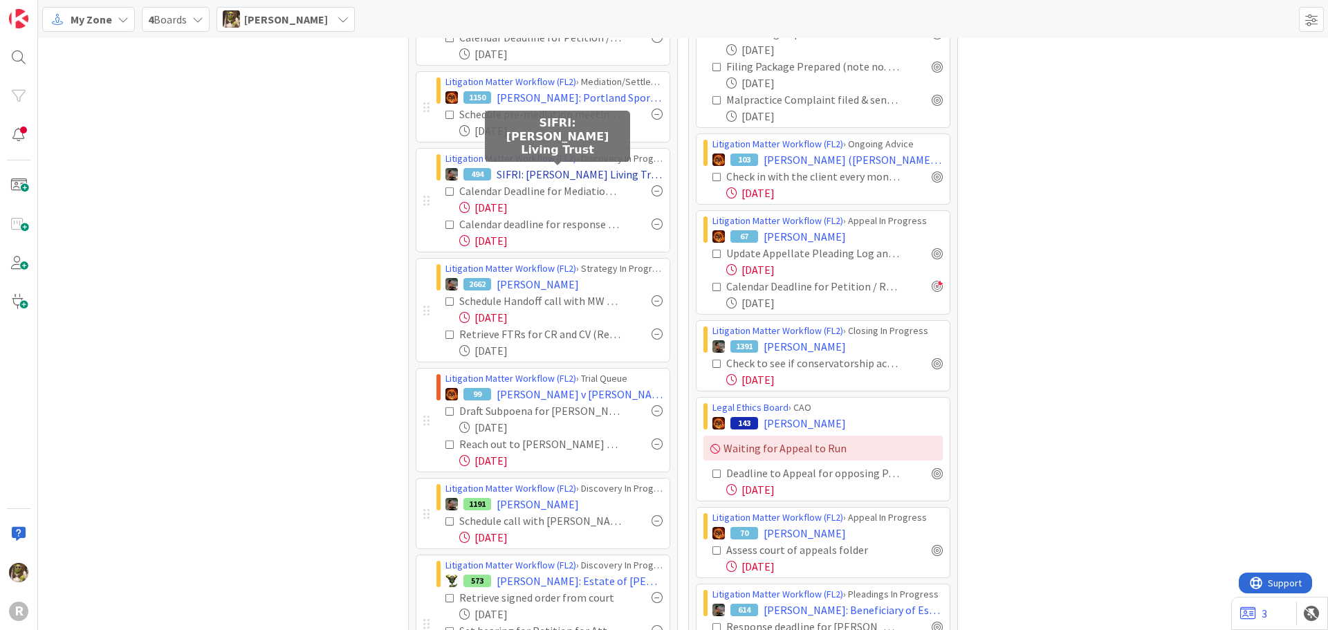
click at [525, 173] on span "SIFRI: [PERSON_NAME] Living Trust" at bounding box center [580, 174] width 166 height 17
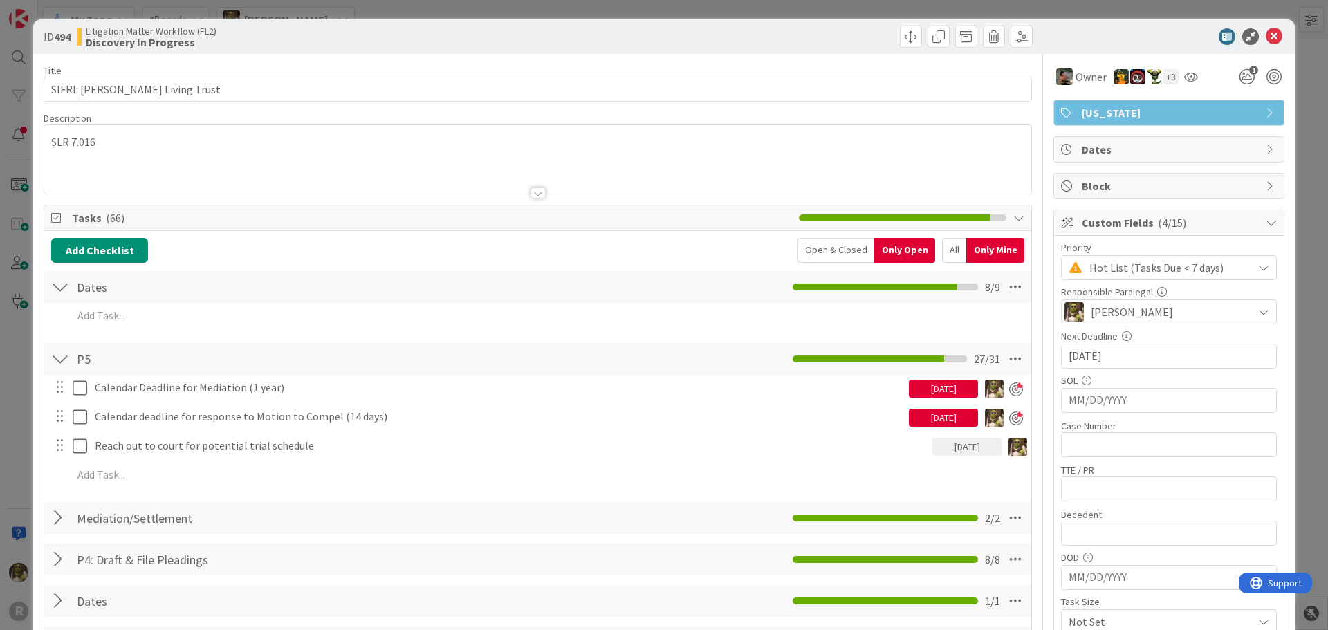
click at [223, 178] on div at bounding box center [537, 175] width 987 height 35
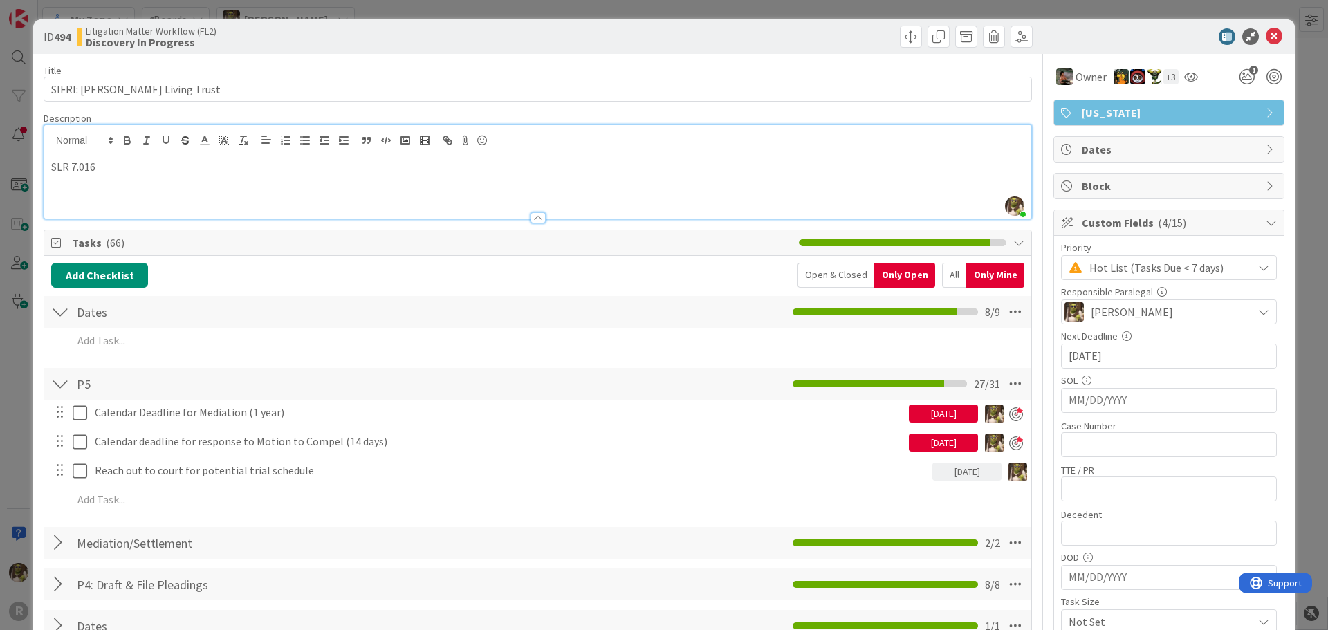
click at [82, 202] on div "SLR 7.016" at bounding box center [537, 187] width 987 height 62
drag, startPoint x: 86, startPoint y: 201, endPoint x: 107, endPoint y: 188, distance: 24.0
click at [88, 201] on div "SLR 7.016" at bounding box center [537, 187] width 987 height 62
click at [114, 180] on div "SLR 7.016" at bounding box center [537, 187] width 987 height 62
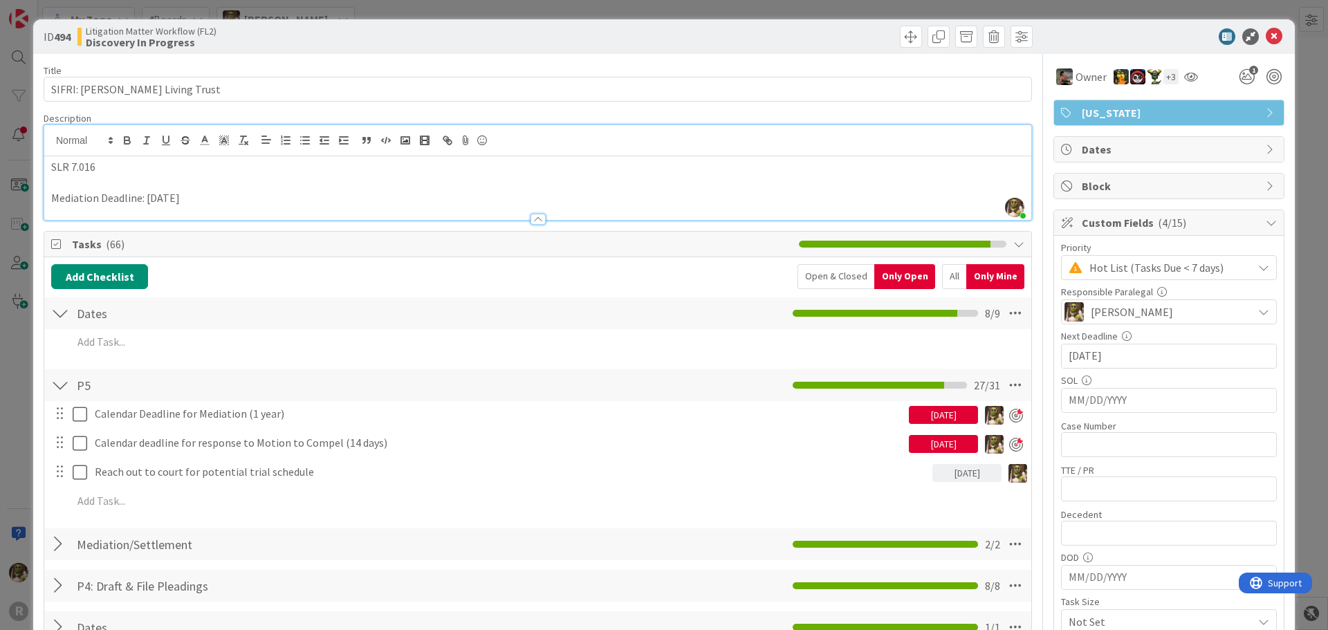
drag, startPoint x: 222, startPoint y: 197, endPoint x: 187, endPoint y: 176, distance: 40.7
click at [45, 197] on div "SLR 7.016 Mediation Deadline: March 11, 2026" at bounding box center [537, 188] width 987 height 64
click at [125, 140] on icon "button" at bounding box center [128, 141] width 6 height 3
click at [242, 208] on div at bounding box center [537, 212] width 987 height 15
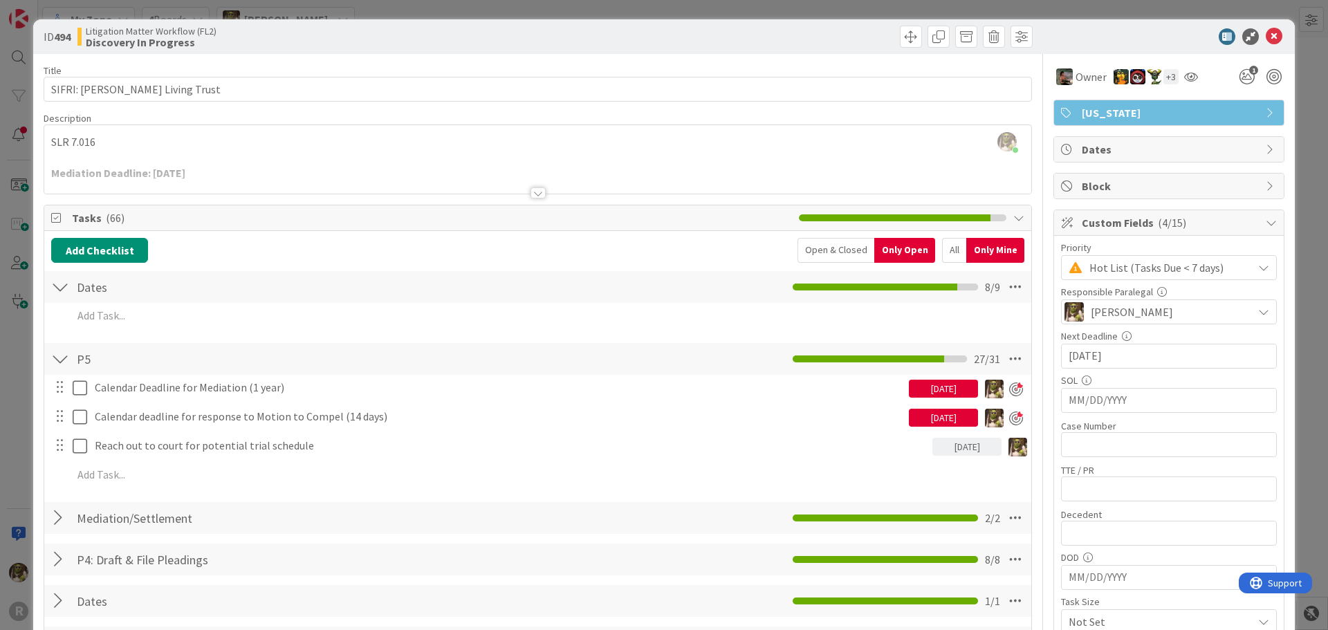
click at [246, 165] on div at bounding box center [537, 175] width 987 height 35
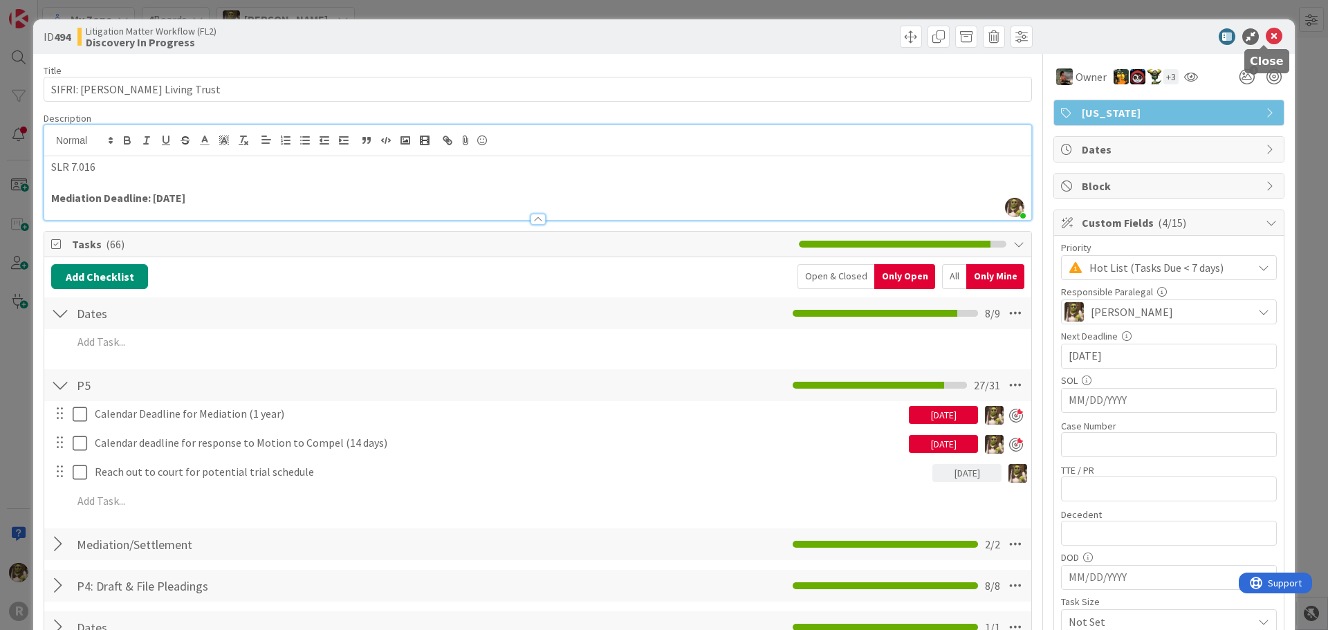
click at [1266, 35] on icon at bounding box center [1274, 36] width 17 height 17
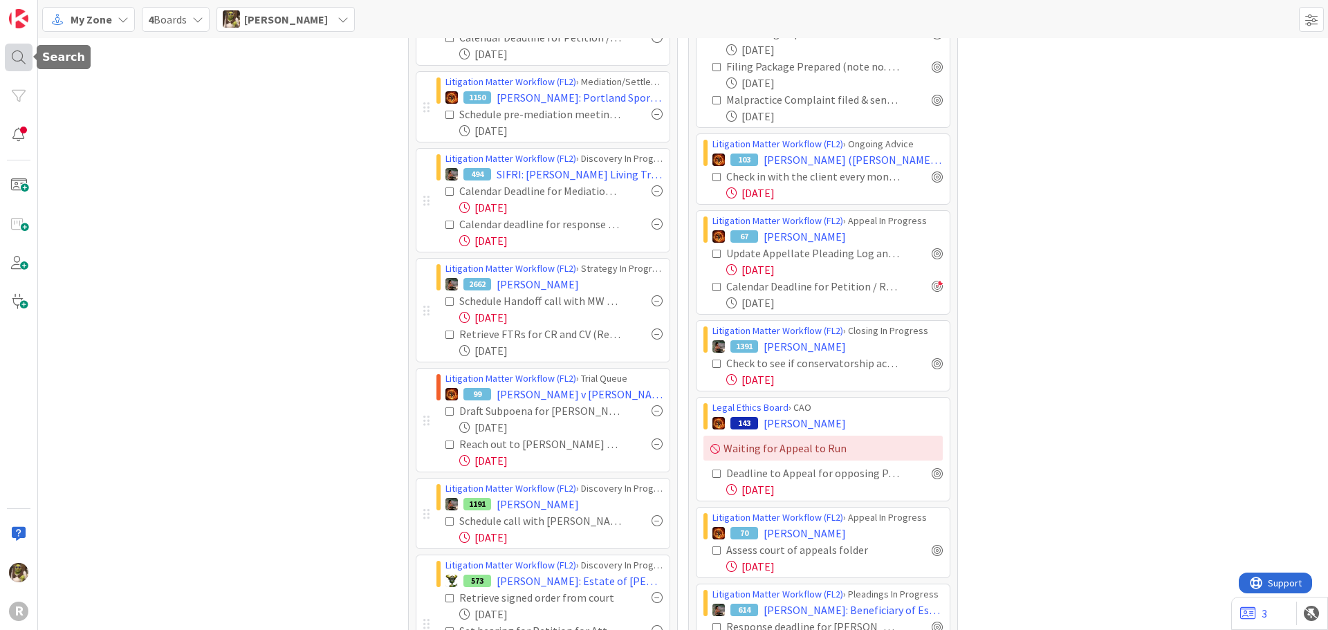
click at [19, 65] on div at bounding box center [19, 58] width 28 height 28
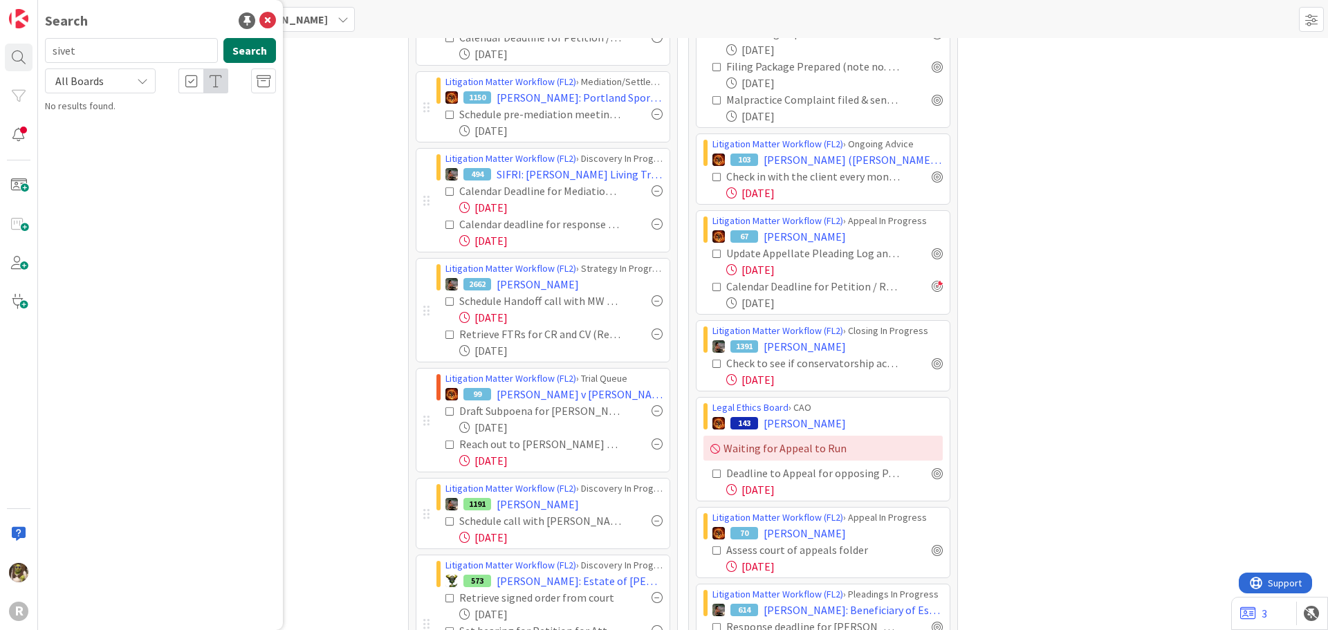
type input "sivet"
click at [252, 60] on button "Search" at bounding box center [249, 50] width 53 height 25
click at [131, 50] on input "sivet" at bounding box center [131, 50] width 173 height 25
type input "sivetz"
click at [253, 44] on button "Search" at bounding box center [249, 50] width 53 height 25
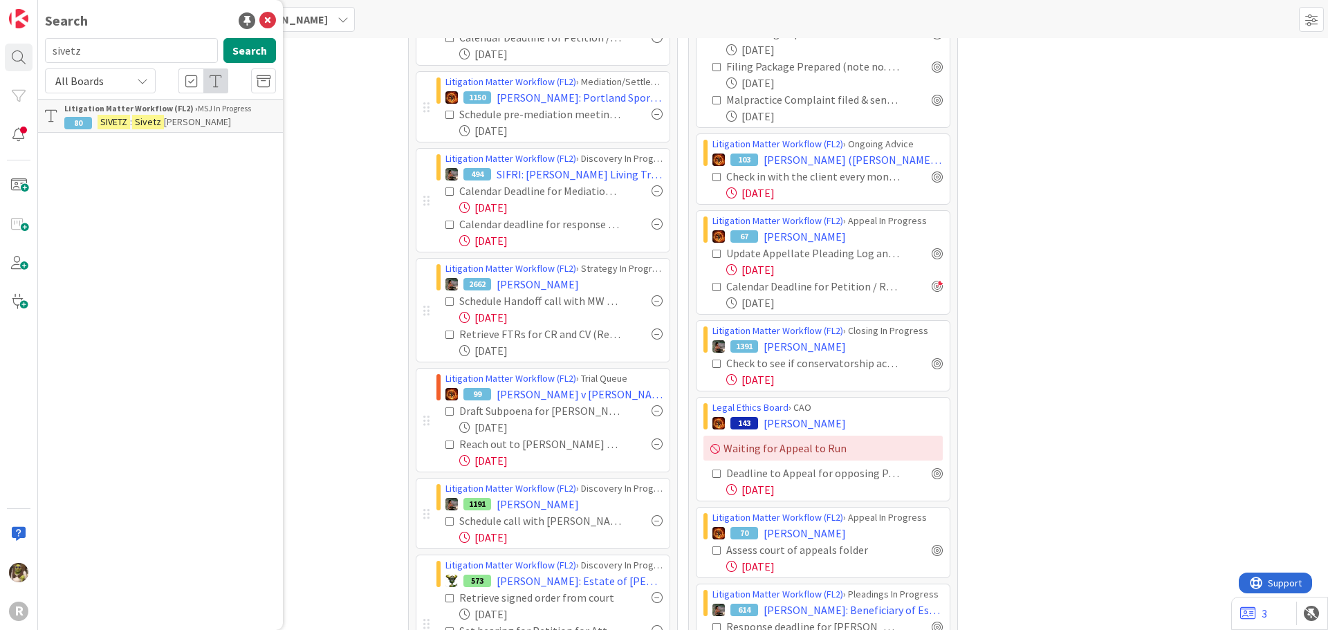
click at [149, 118] on mark "Sivetz" at bounding box center [148, 122] width 32 height 15
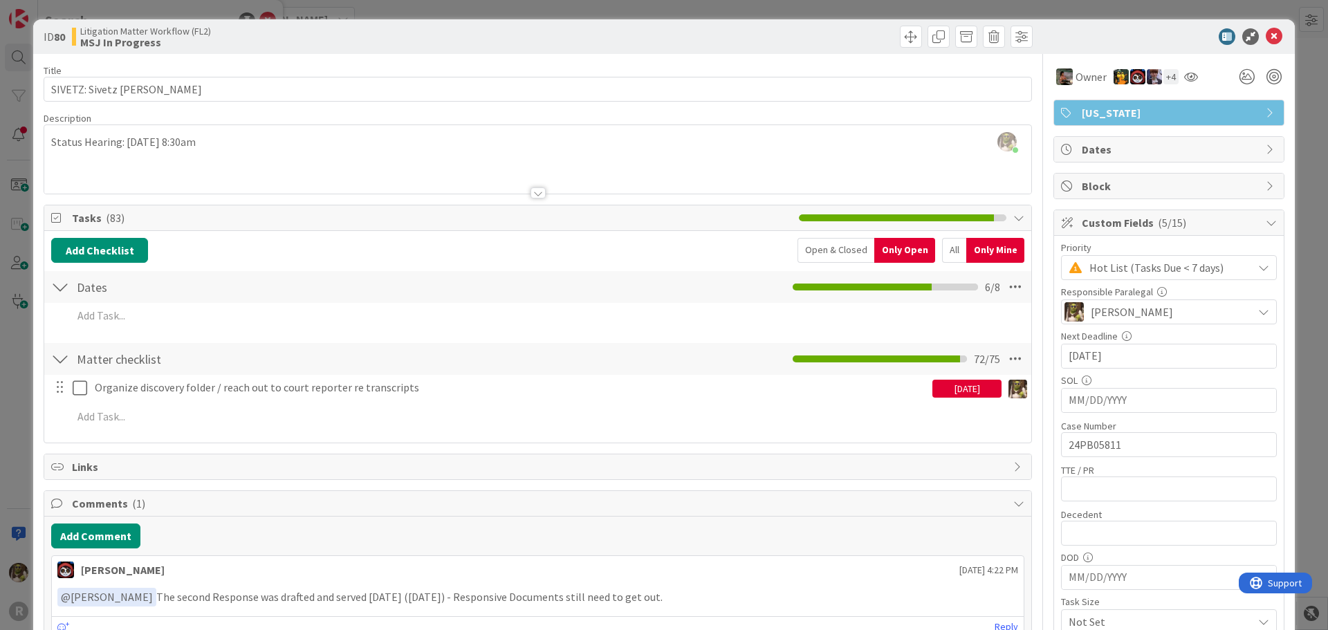
click at [531, 192] on div at bounding box center [538, 192] width 15 height 11
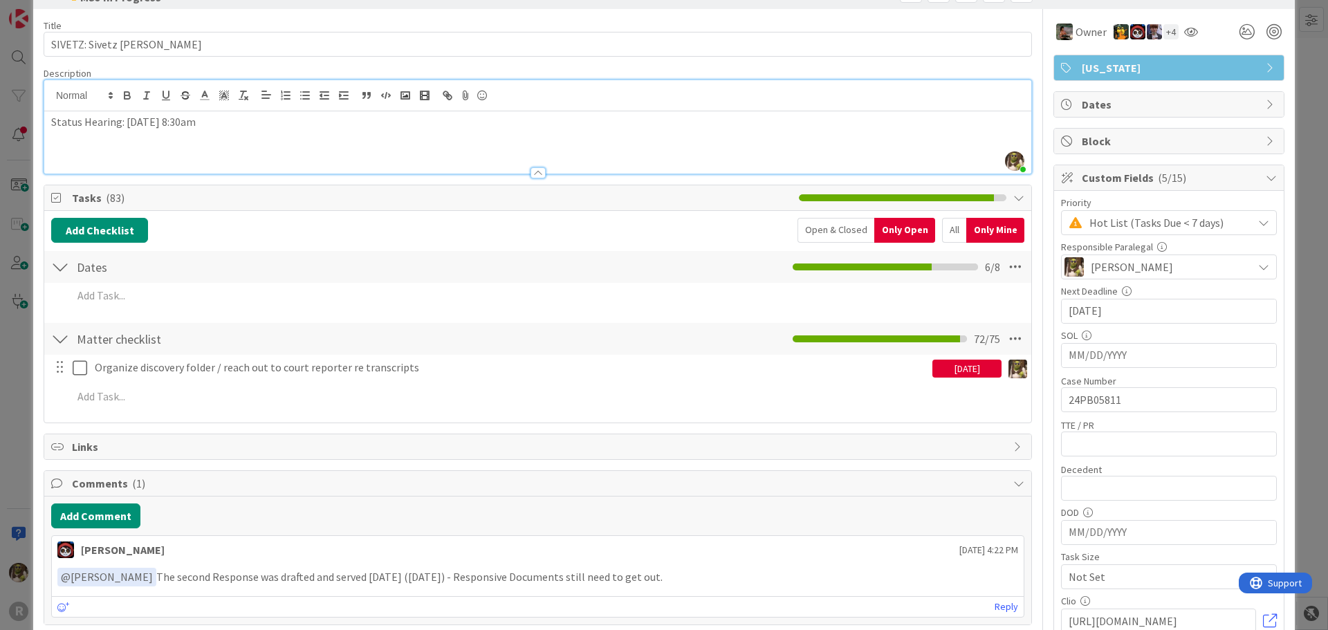
scroll to position [69, 0]
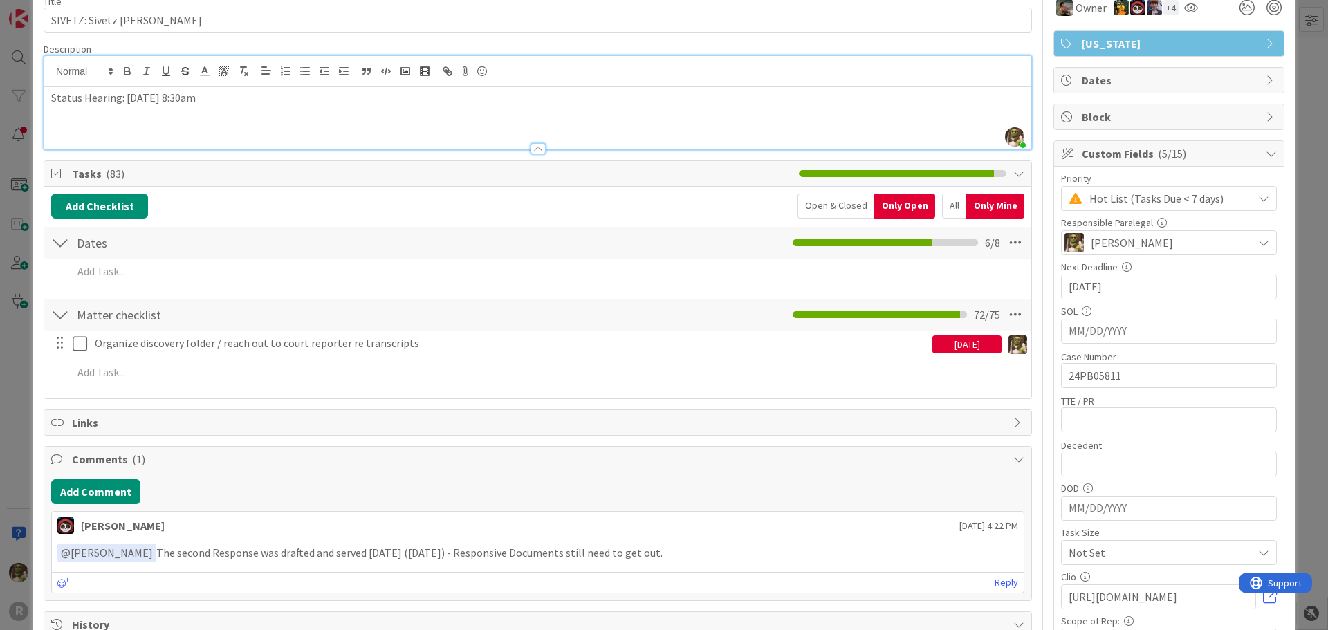
click at [942, 205] on div "All" at bounding box center [954, 206] width 24 height 25
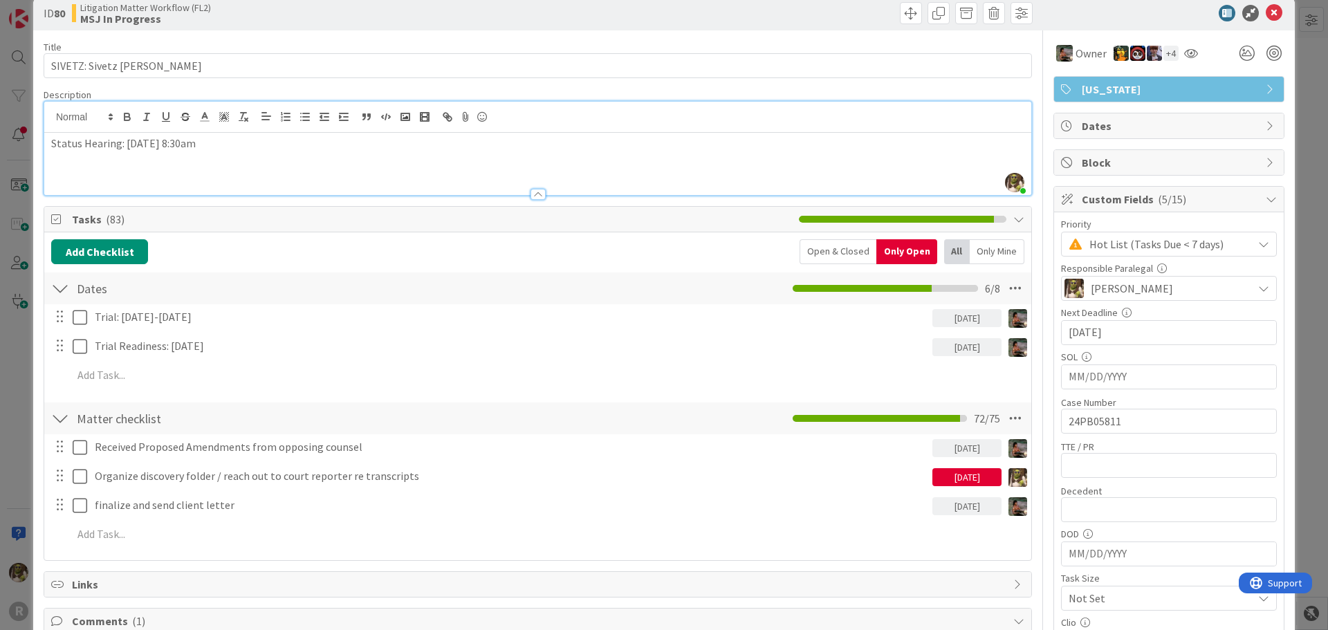
scroll to position [0, 0]
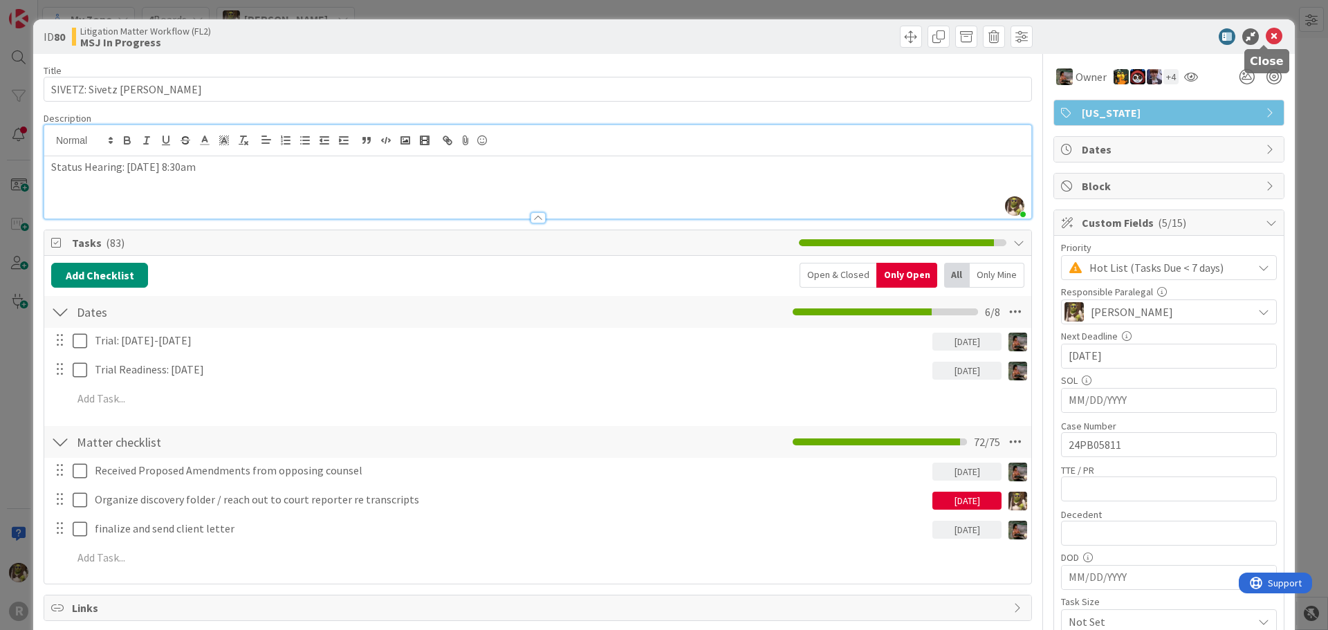
click at [1266, 35] on icon at bounding box center [1274, 36] width 17 height 17
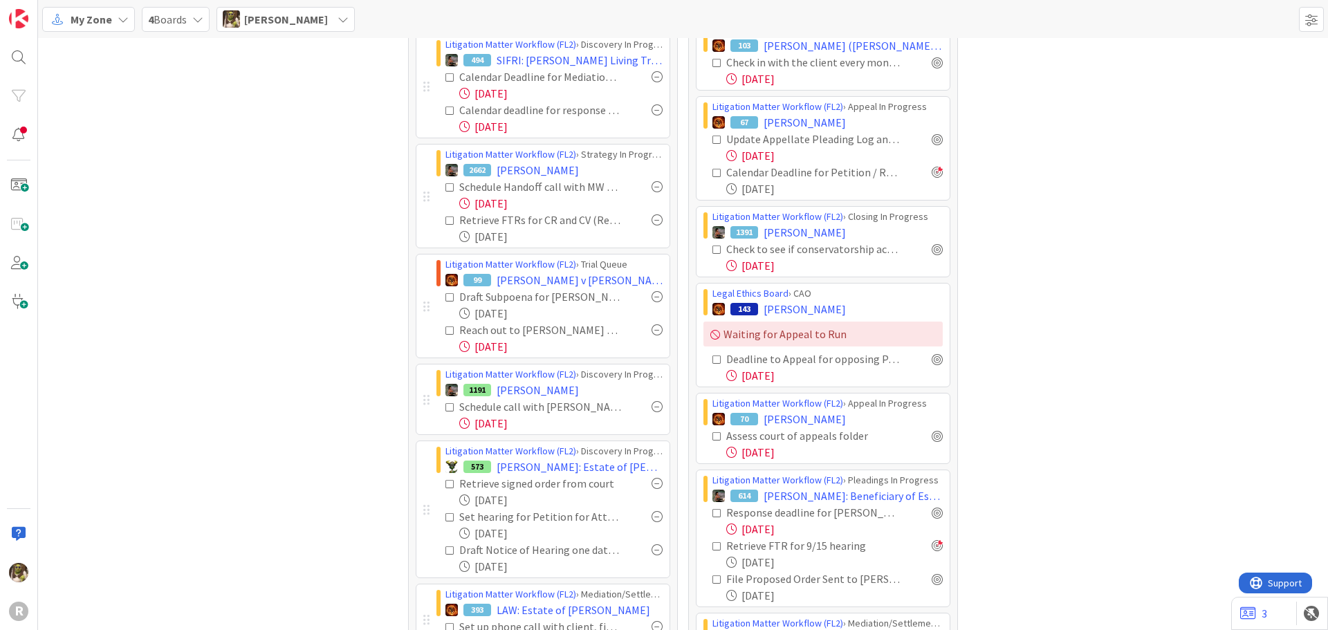
scroll to position [623, 0]
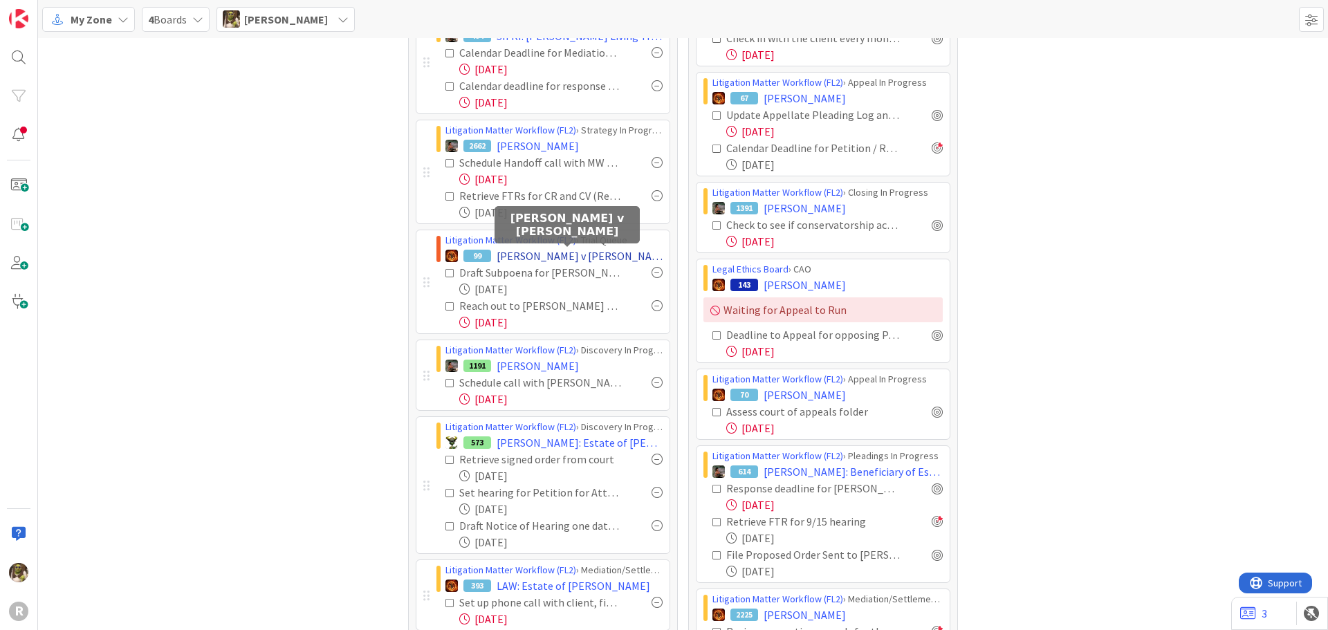
click at [609, 252] on span "[PERSON_NAME] v [PERSON_NAME]" at bounding box center [580, 256] width 166 height 17
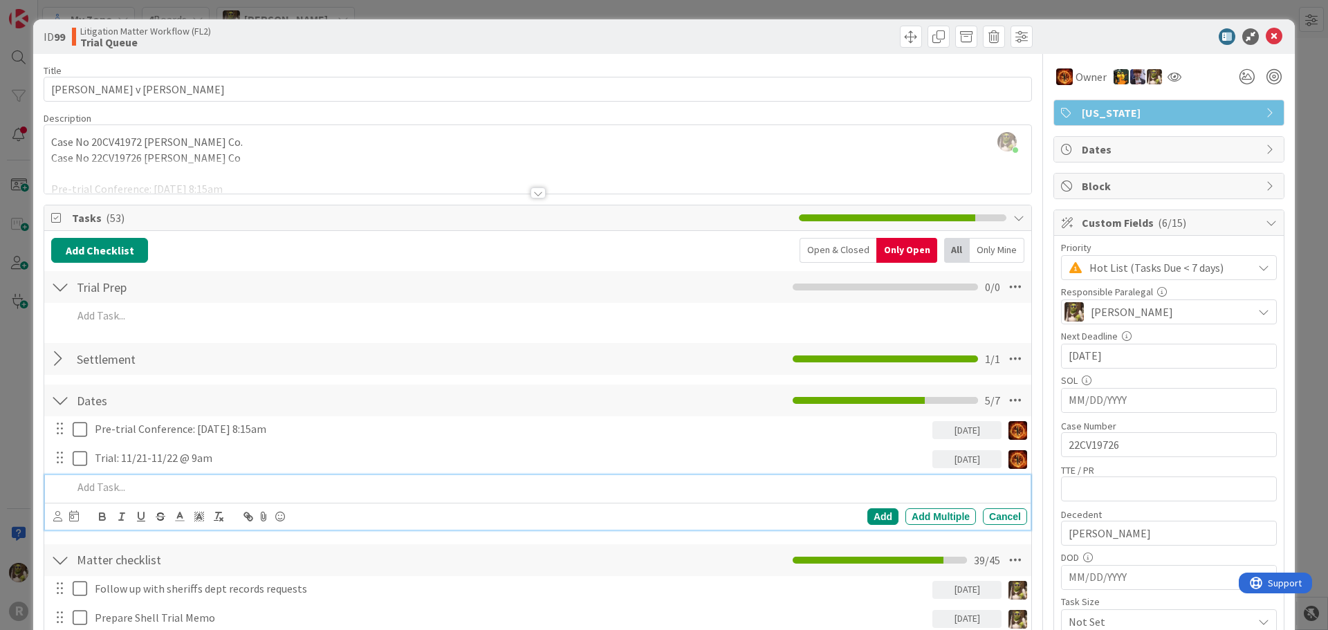
click at [191, 488] on p at bounding box center [547, 487] width 949 height 16
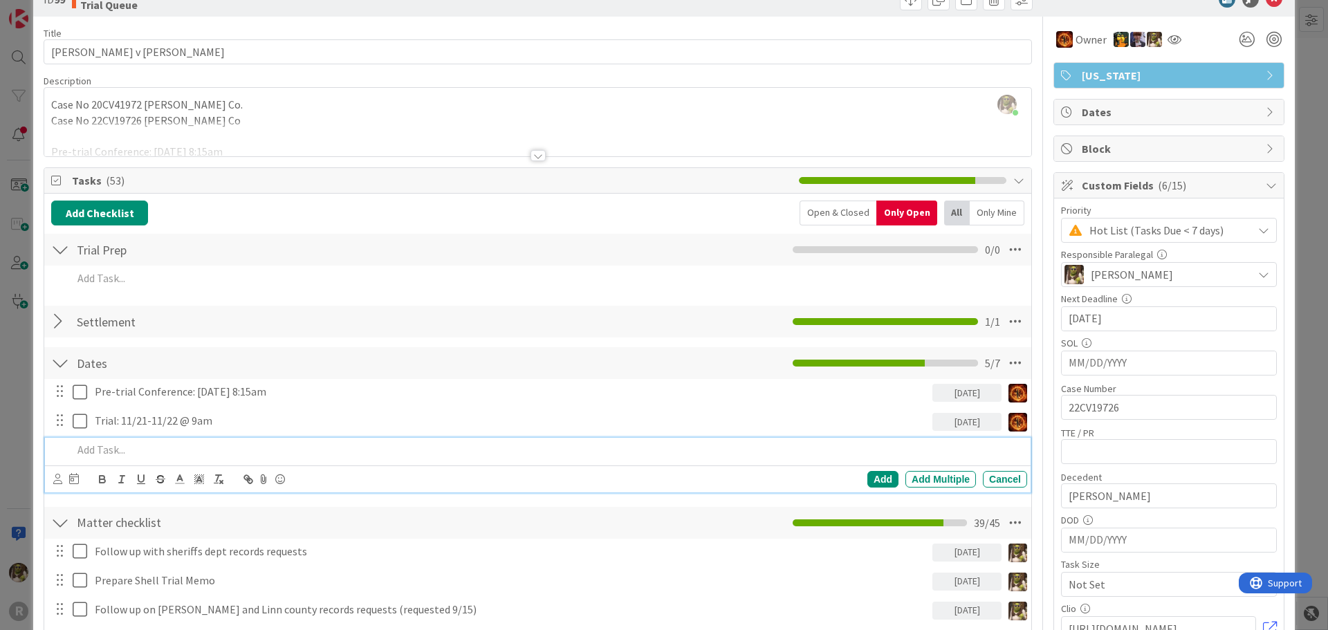
scroll to position [69, 0]
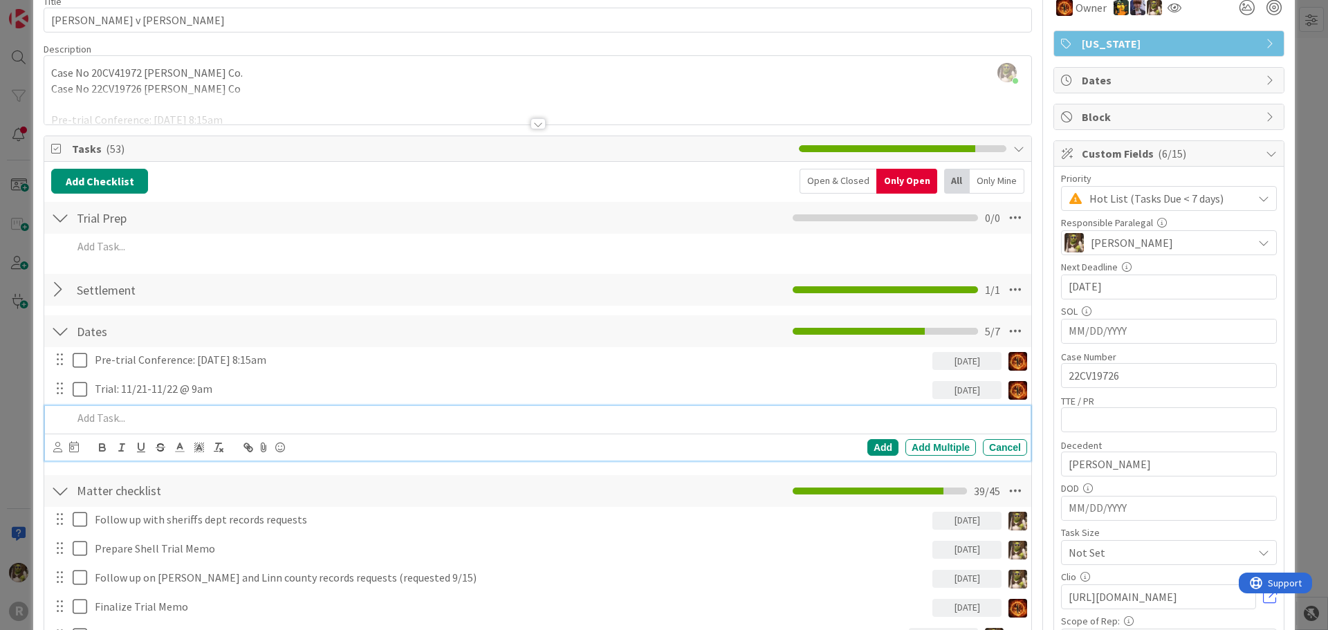
click at [58, 286] on div at bounding box center [60, 289] width 18 height 25
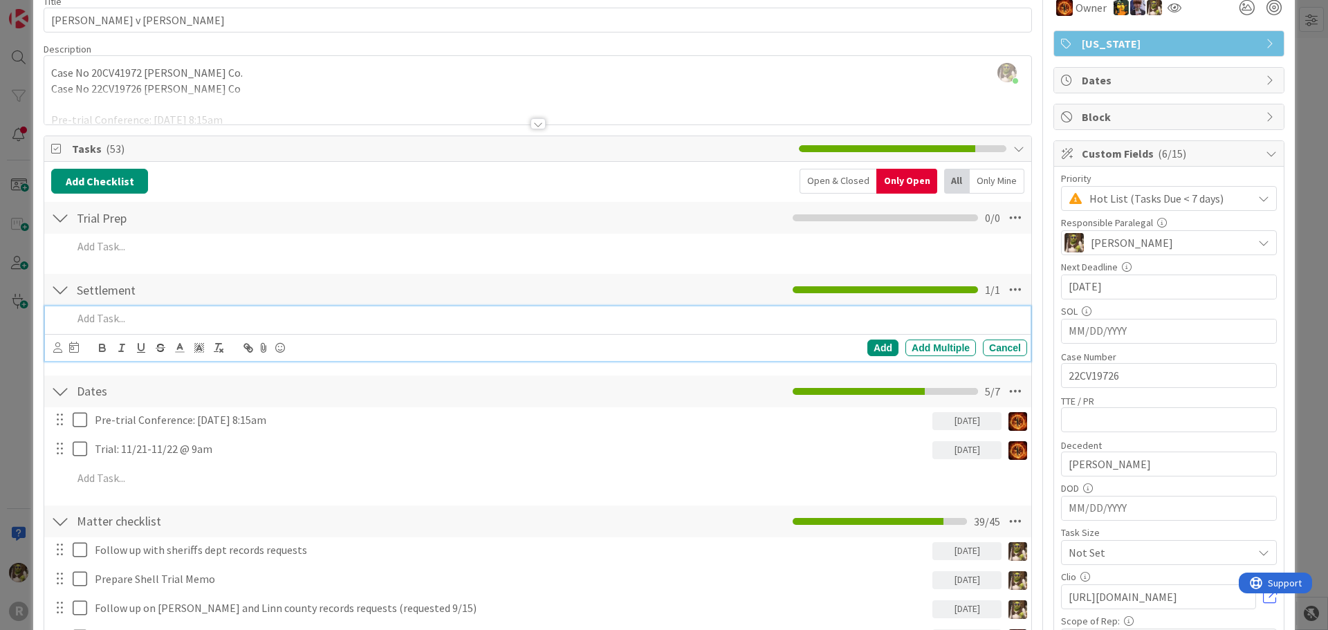
click at [130, 319] on p at bounding box center [547, 319] width 949 height 16
click at [217, 318] on p "Confirm availability with clients for Settlement Conference" at bounding box center [547, 319] width 949 height 16
click at [58, 349] on icon at bounding box center [57, 347] width 9 height 10
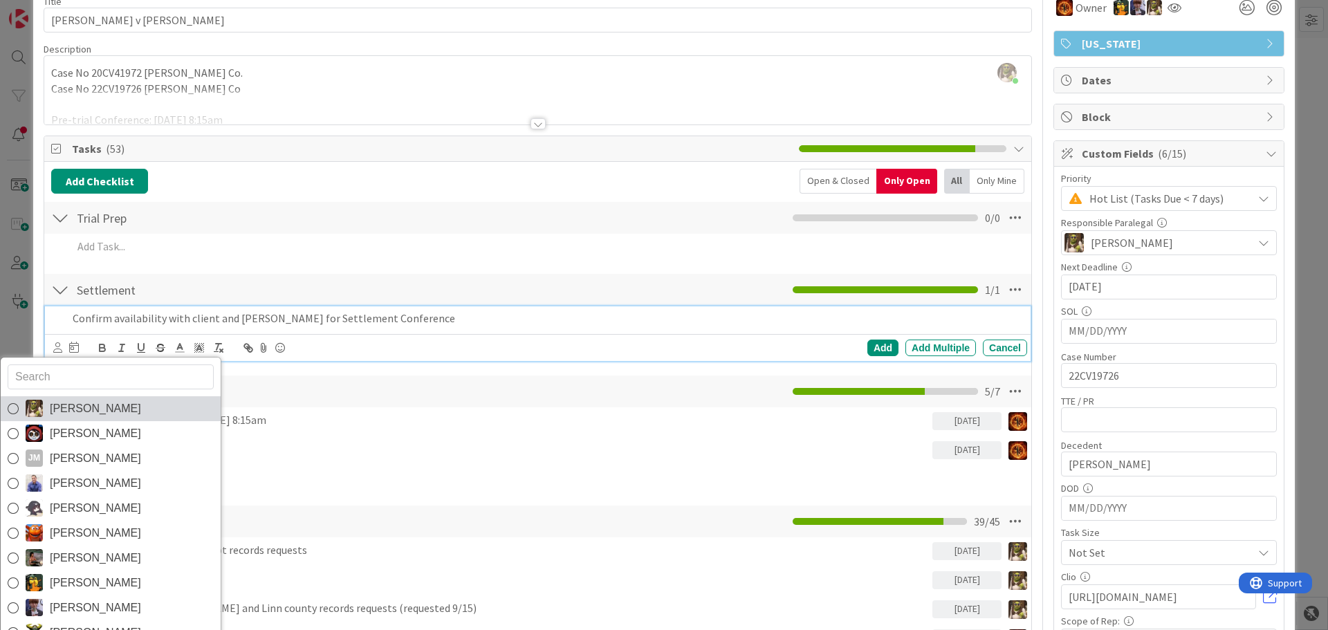
click at [102, 407] on span "[PERSON_NAME]" at bounding box center [95, 408] width 91 height 21
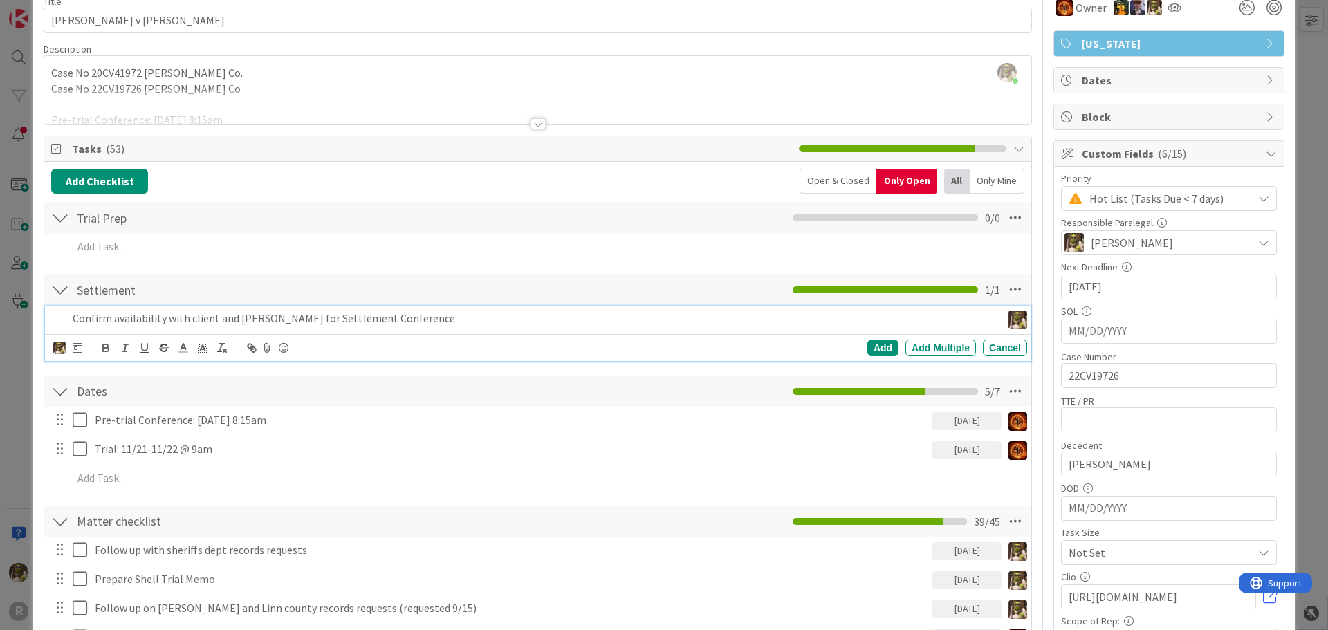
click at [73, 356] on div at bounding box center [78, 348] width 10 height 17
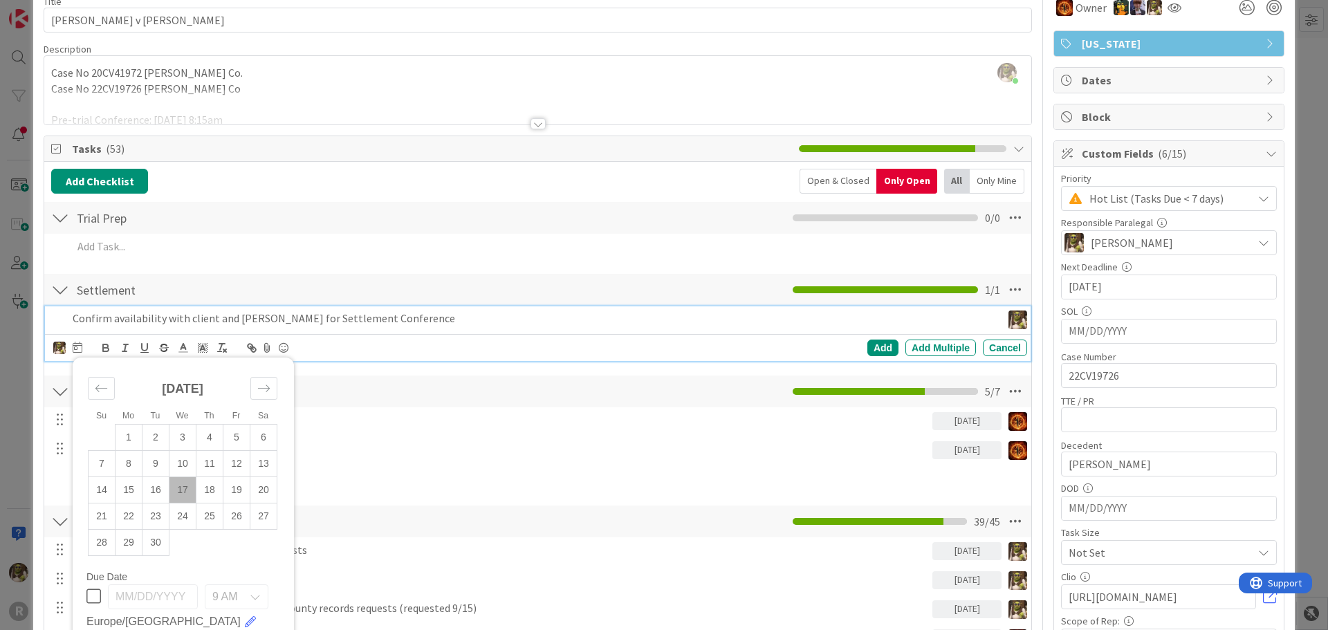
click at [190, 490] on td "17" at bounding box center [182, 490] width 27 height 26
click at [881, 350] on div "Add" at bounding box center [883, 348] width 31 height 17
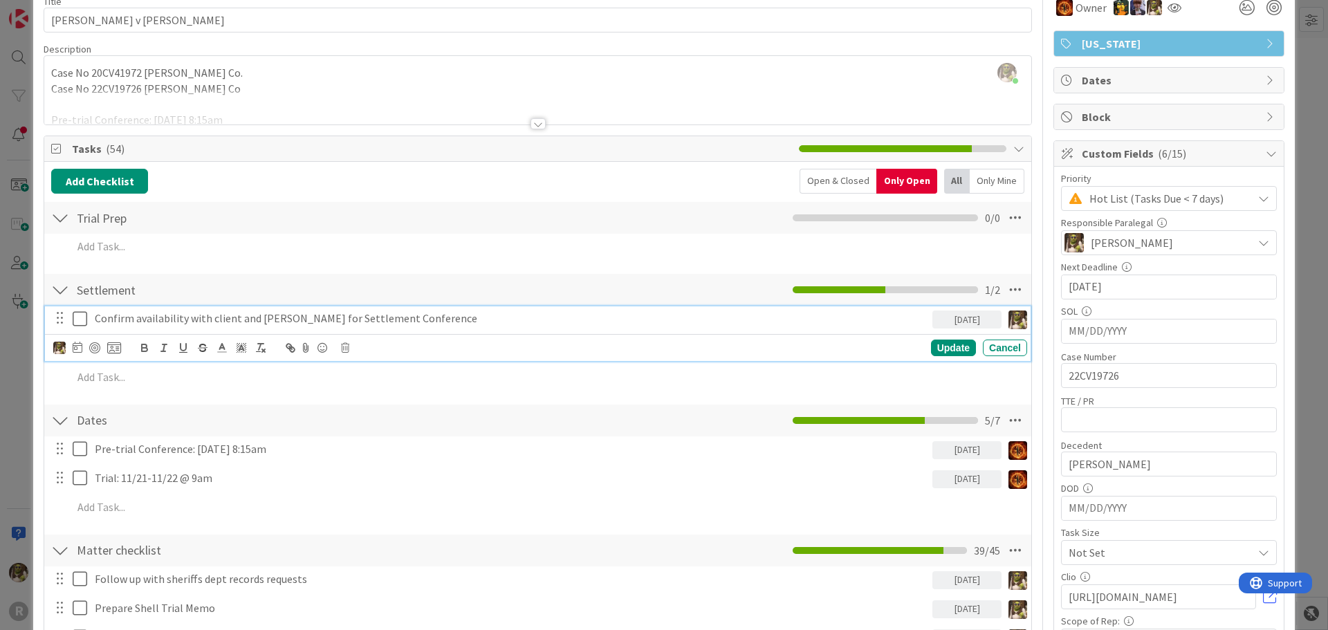
click at [191, 324] on p "Confirm availability with client and Julie for Settlement Conference" at bounding box center [511, 319] width 832 height 16
click at [100, 344] on div at bounding box center [94, 347] width 11 height 11
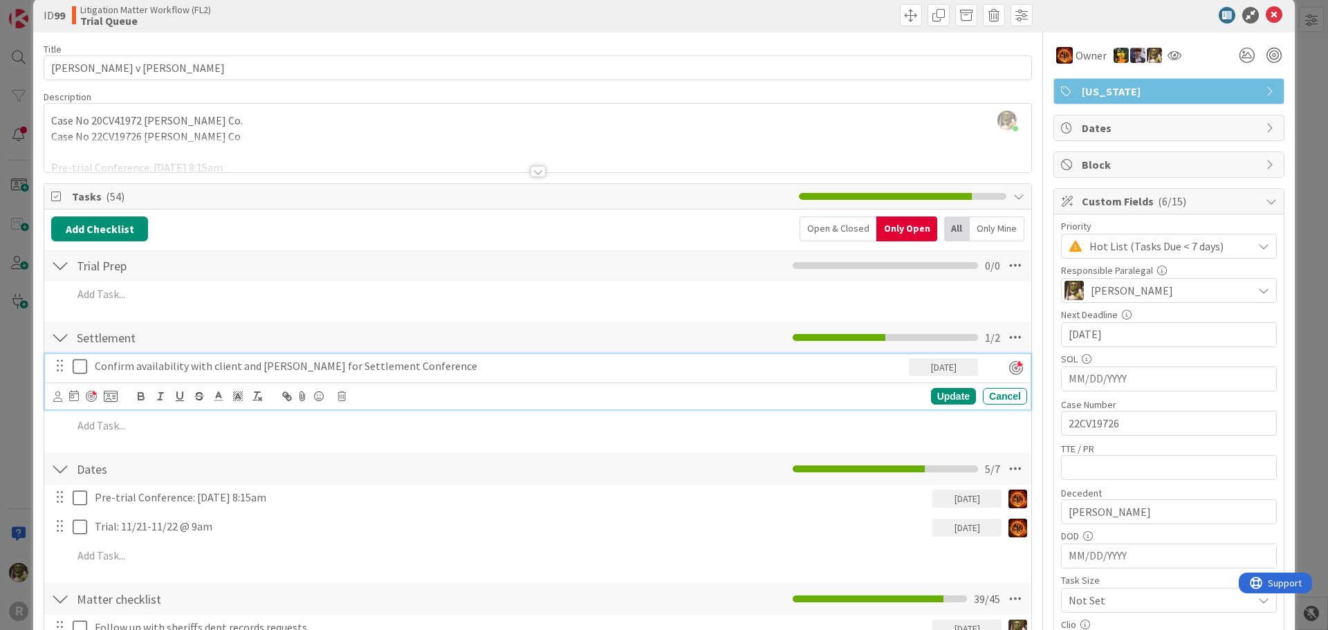
scroll to position [0, 0]
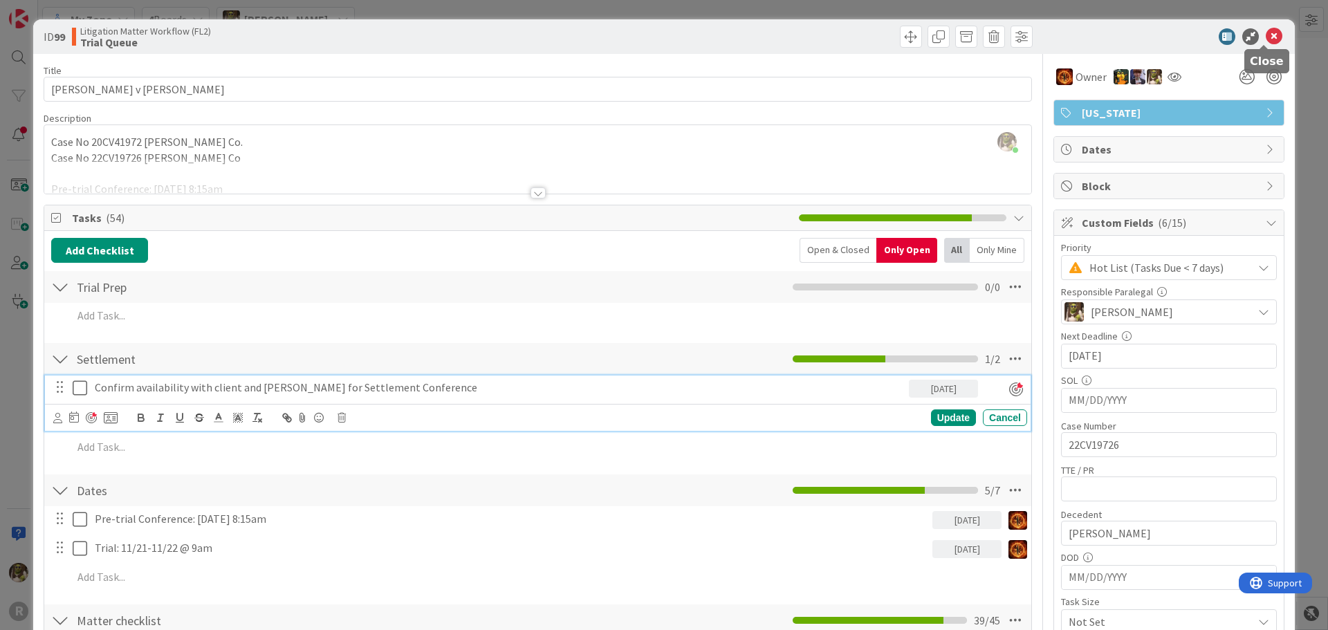
click at [1266, 31] on icon at bounding box center [1274, 36] width 17 height 17
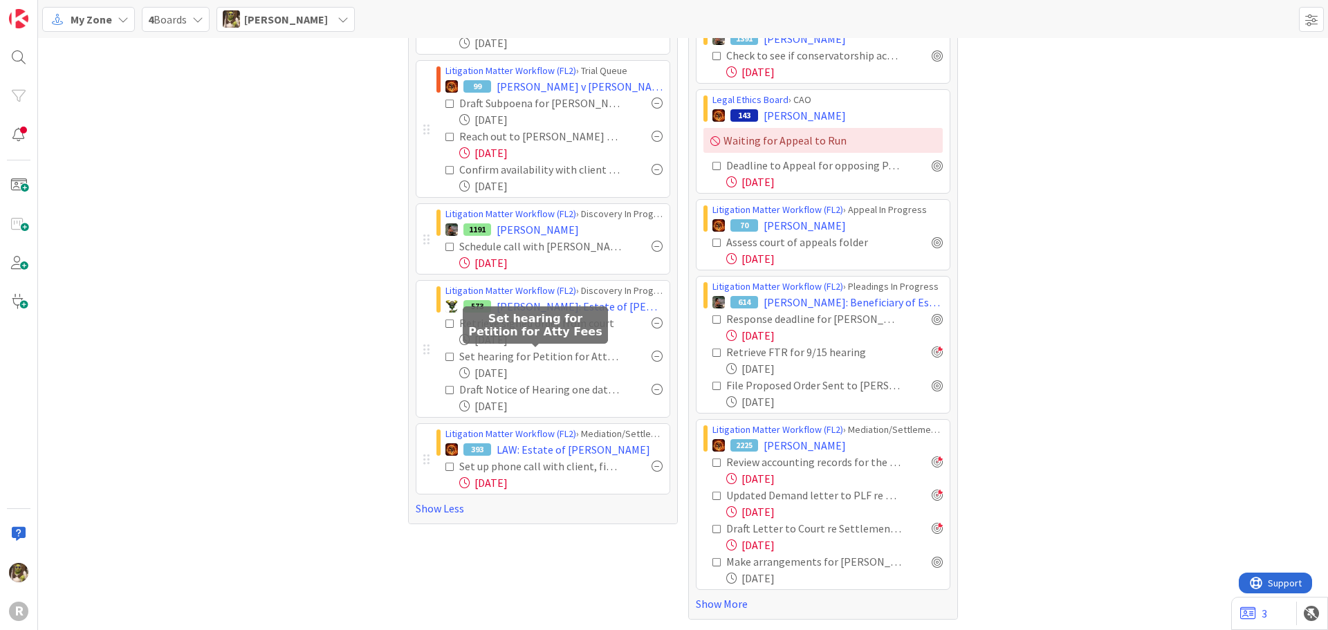
click at [533, 355] on div "Set hearing for Petition for Atty Fees" at bounding box center [540, 356] width 162 height 17
click at [11, 55] on div at bounding box center [19, 58] width 28 height 28
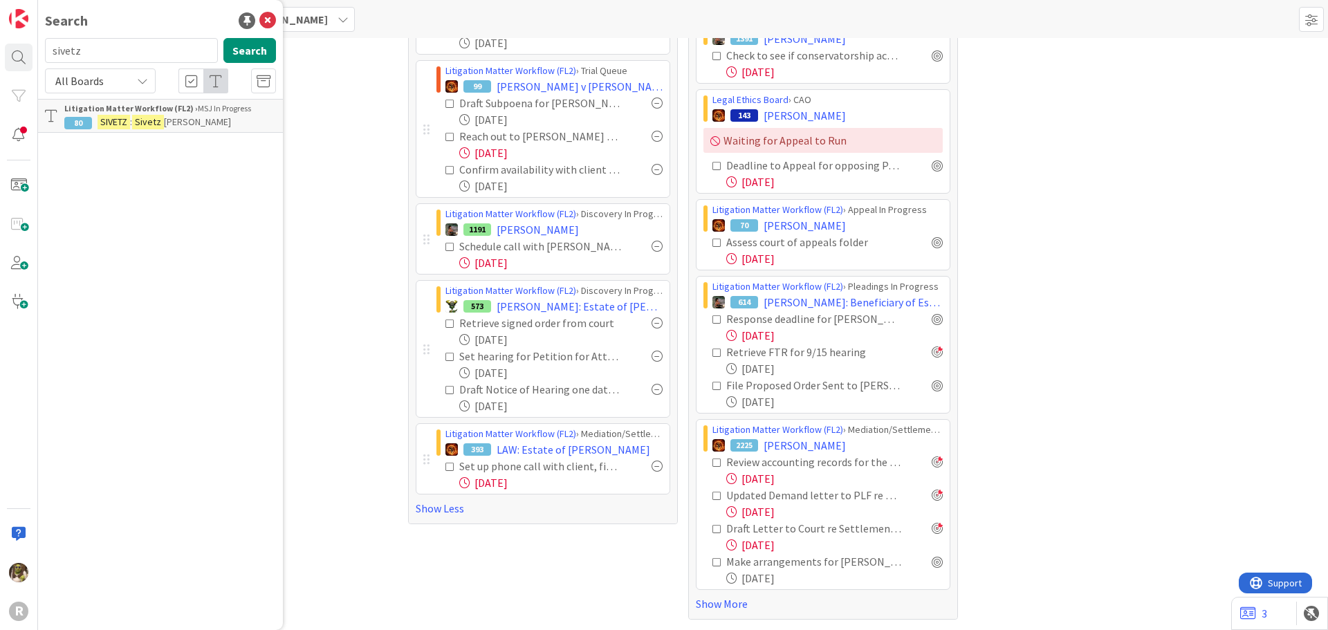
drag, startPoint x: 205, startPoint y: 52, endPoint x: 1, endPoint y: 53, distance: 204.1
click at [1, 53] on div "R Search sivetz Search All Boards Litigation Matter Workflow (FL2) › MSJ In Pro…" at bounding box center [19, 315] width 38 height 630
type input "roberts"
click at [190, 116] on p "ROBERTS , Amy" at bounding box center [170, 122] width 212 height 15
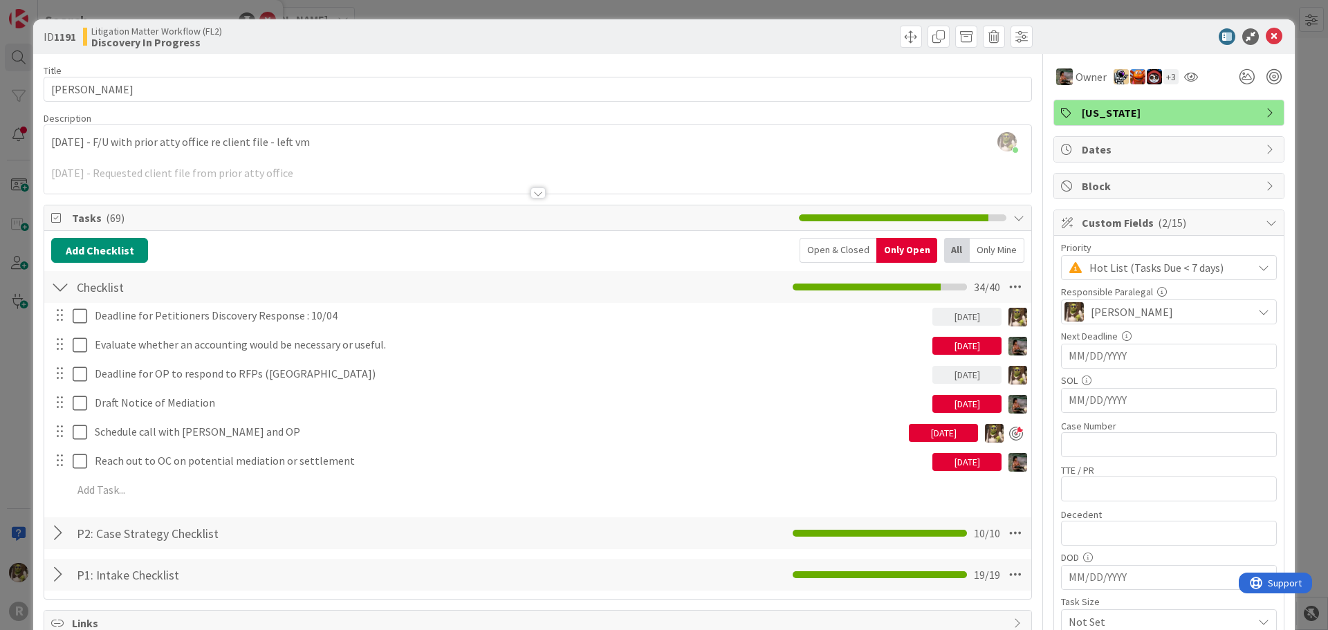
click at [534, 191] on div at bounding box center [538, 192] width 15 height 11
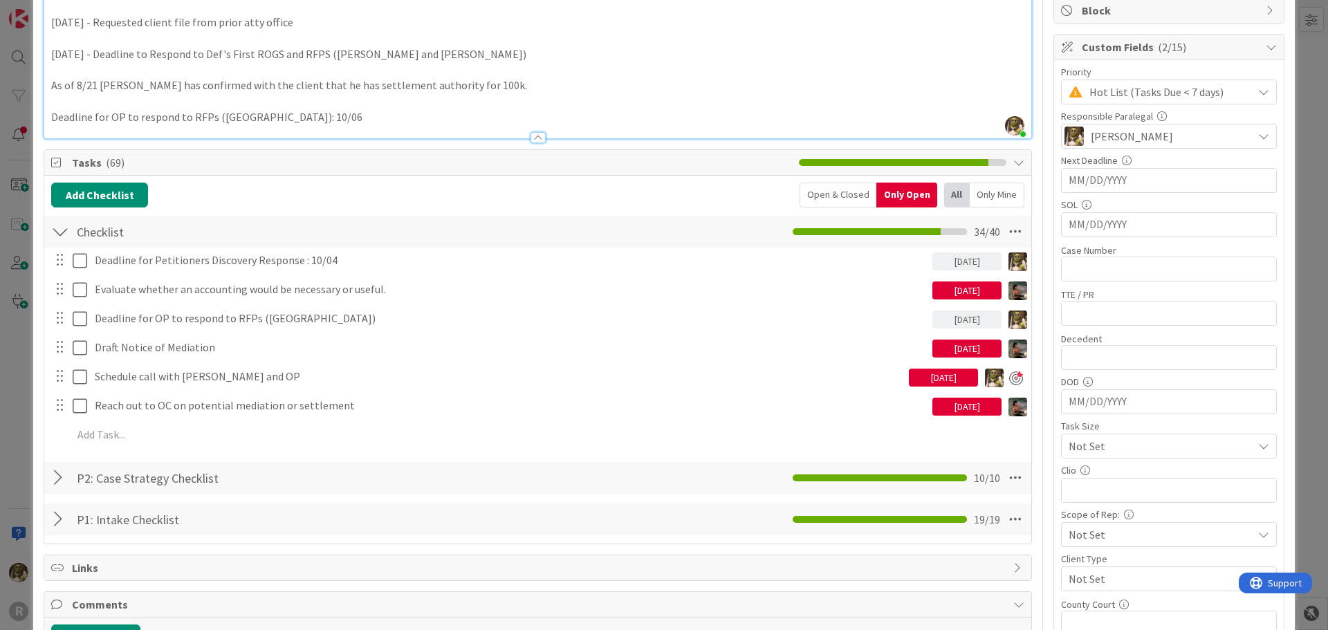
scroll to position [208, 0]
